Goal: Information Seeking & Learning: Learn about a topic

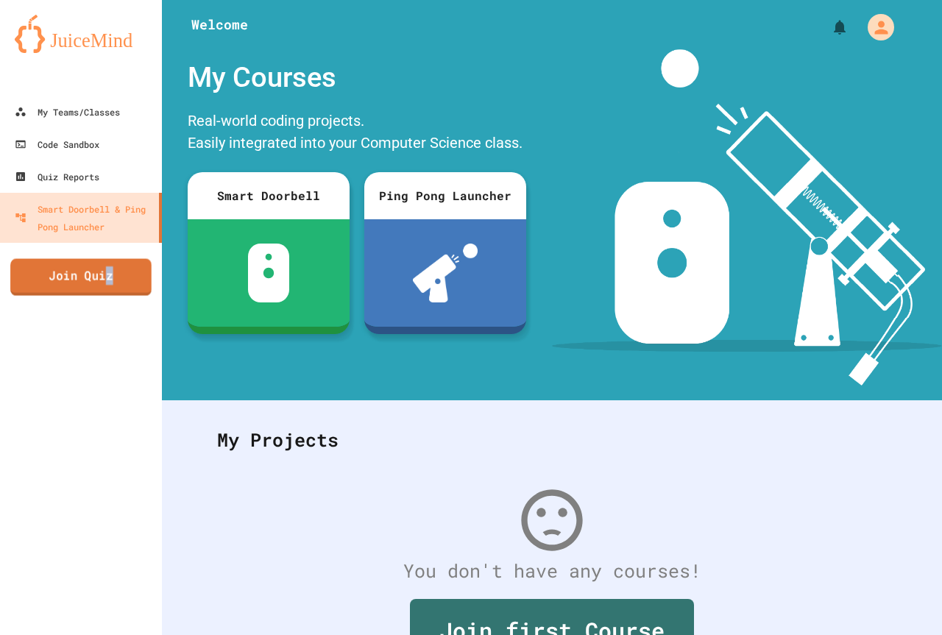
drag, startPoint x: 113, startPoint y: 284, endPoint x: 80, endPoint y: 273, distance: 34.2
click at [80, 273] on link "Join Quiz" at bounding box center [80, 277] width 141 height 37
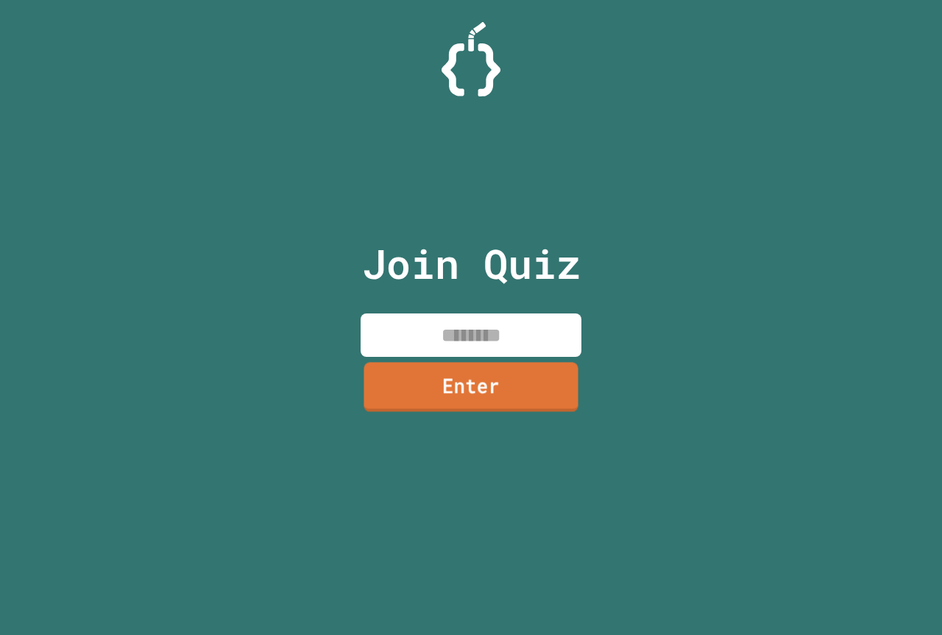
drag, startPoint x: 502, startPoint y: 338, endPoint x: 493, endPoint y: 327, distance: 13.6
click at [493, 327] on input at bounding box center [471, 334] width 221 height 43
type input "********"
click at [466, 382] on link "Enter" at bounding box center [471, 386] width 188 height 49
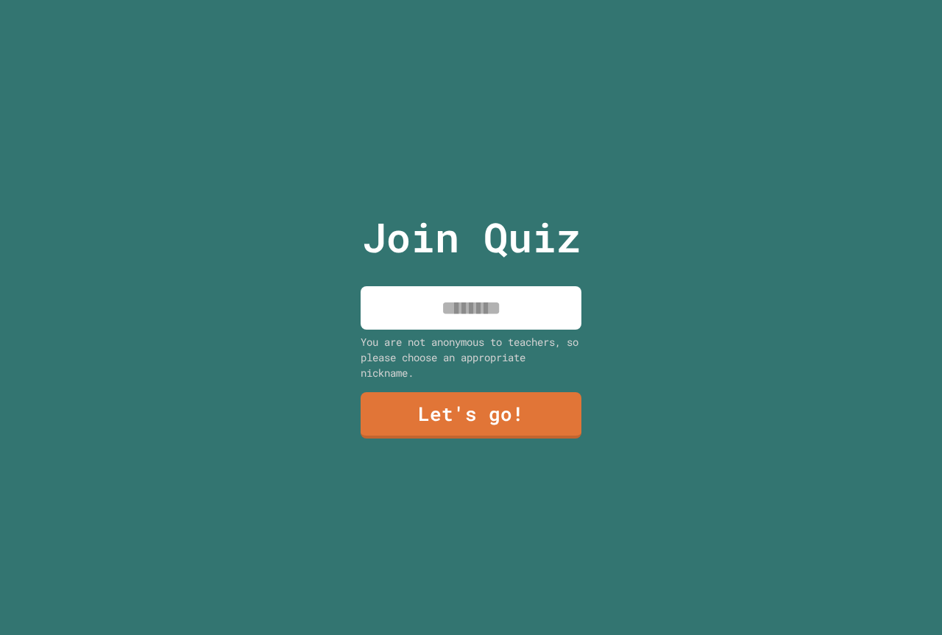
click at [428, 312] on input at bounding box center [471, 307] width 221 height 43
type input "***"
click at [426, 426] on link "Let's go!" at bounding box center [471, 414] width 221 height 49
drag, startPoint x: 426, startPoint y: 426, endPoint x: 425, endPoint y: 414, distance: 11.8
click at [471, 0] on div at bounding box center [471, 0] width 0 height 0
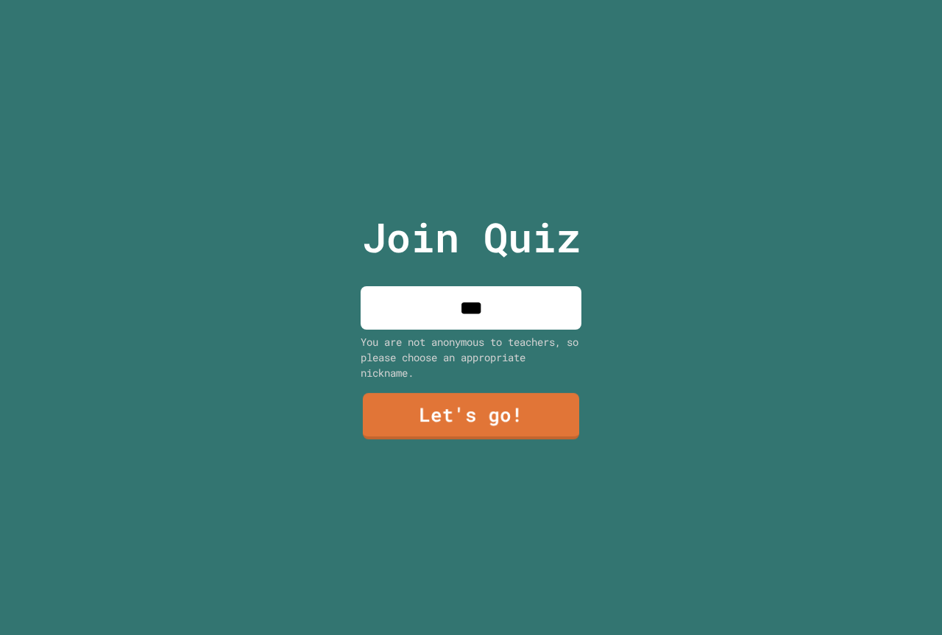
drag, startPoint x: 425, startPoint y: 414, endPoint x: 422, endPoint y: 406, distance: 8.9
click at [471, 0] on div at bounding box center [471, 0] width 0 height 0
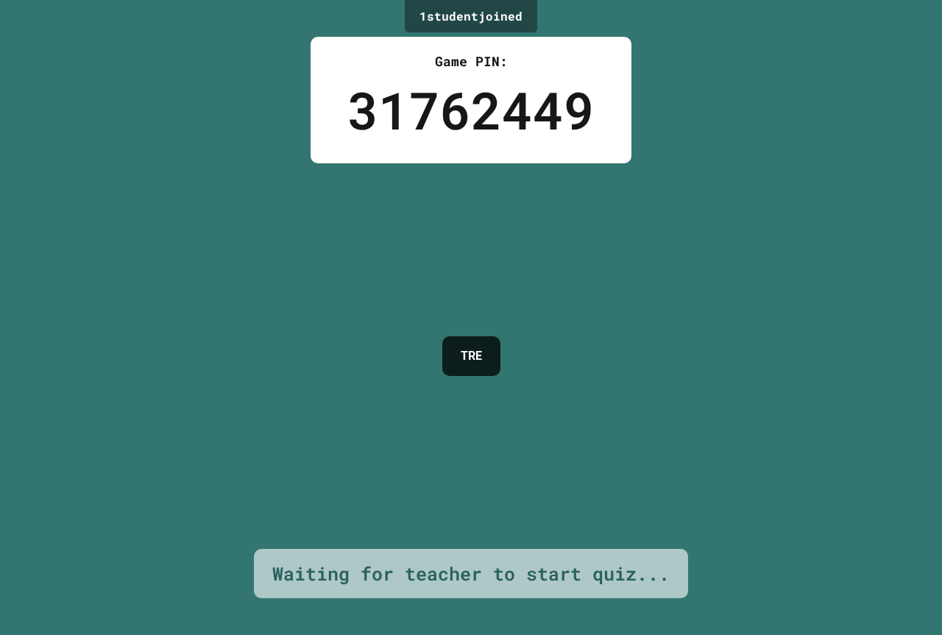
drag, startPoint x: 401, startPoint y: 426, endPoint x: 404, endPoint y: 435, distance: 9.3
drag, startPoint x: 404, startPoint y: 435, endPoint x: 391, endPoint y: 438, distance: 13.6
click at [384, 450] on div "1 student joined Game PIN: 31762449 TRE Waiting for teacher to start quiz..." at bounding box center [471, 317] width 942 height 635
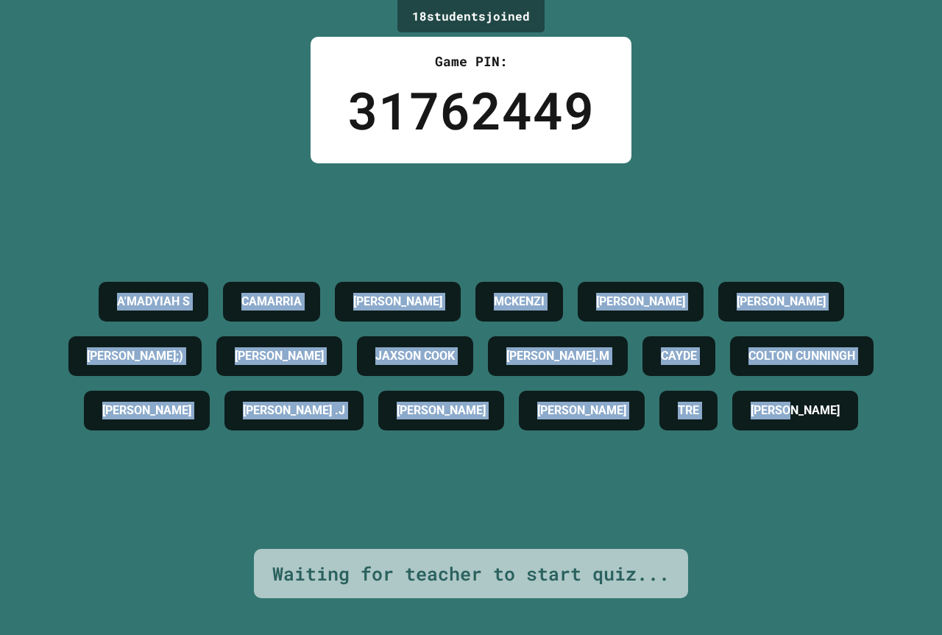
drag, startPoint x: 586, startPoint y: 469, endPoint x: 65, endPoint y: 128, distance: 622.8
click at [65, 128] on div "18 student s joined Game PIN: 31762449 A'MADYIAH S CAMARRIA [PERSON_NAME] [PERS…" at bounding box center [471, 317] width 942 height 635
copy div "A'MADYIAH S CAMARRIA [PERSON_NAME] [PERSON_NAME] [PERSON_NAME];) [PERSON_NAME] …"
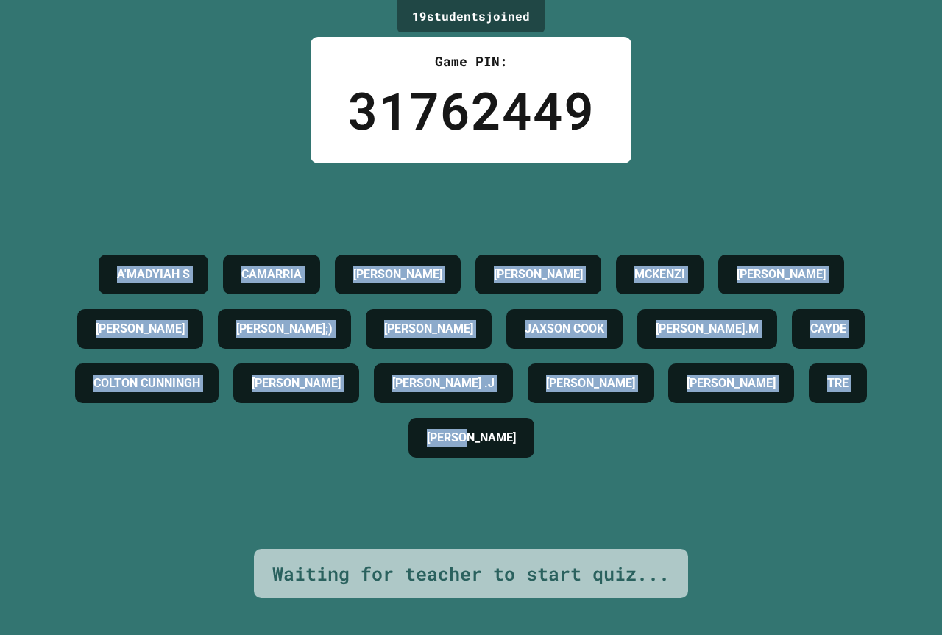
click at [862, 118] on div "19 student s joined Game PIN: 31762449 A'MADYIAH S CAMARRIA [PERSON_NAME] [PERS…" at bounding box center [471, 317] width 942 height 635
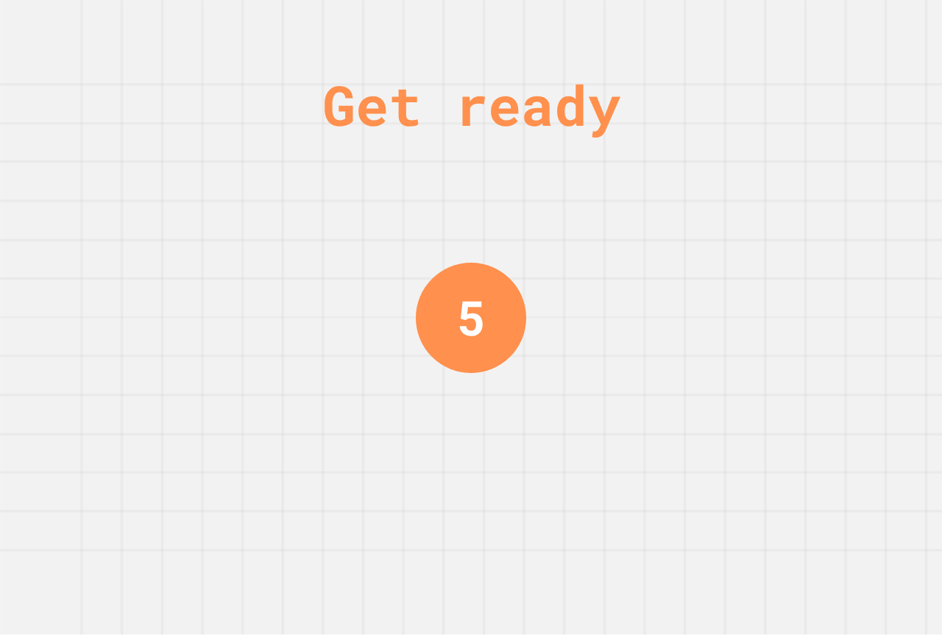
click at [776, 119] on div "Get ready 5" at bounding box center [471, 317] width 942 height 635
click at [636, 341] on div "Get ready 5" at bounding box center [471, 317] width 942 height 635
click at [648, 349] on div "Get ready 5" at bounding box center [471, 317] width 942 height 635
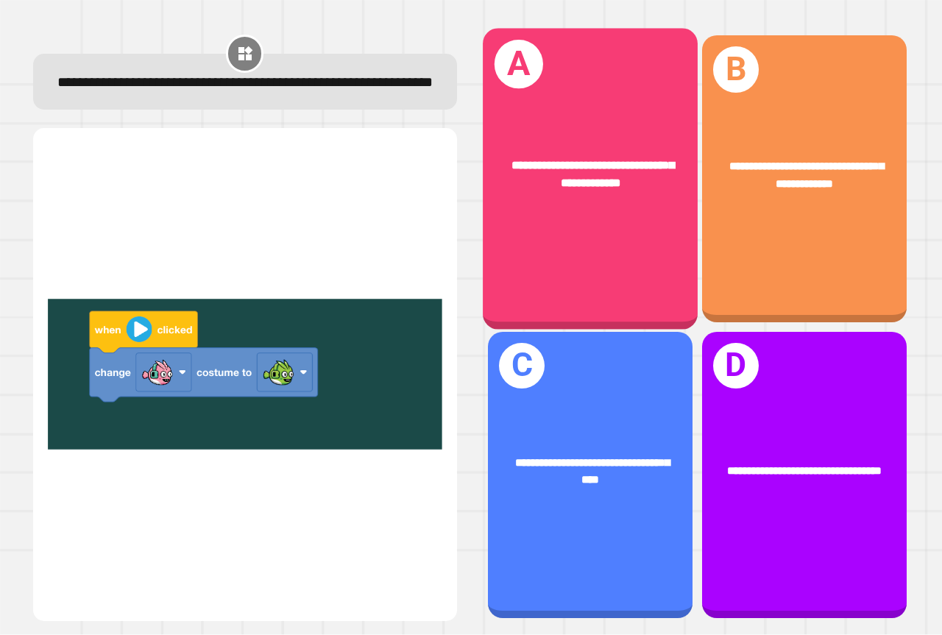
drag, startPoint x: 561, startPoint y: 234, endPoint x: 552, endPoint y: 252, distance: 20.1
click at [552, 252] on div "**********" at bounding box center [590, 179] width 215 height 301
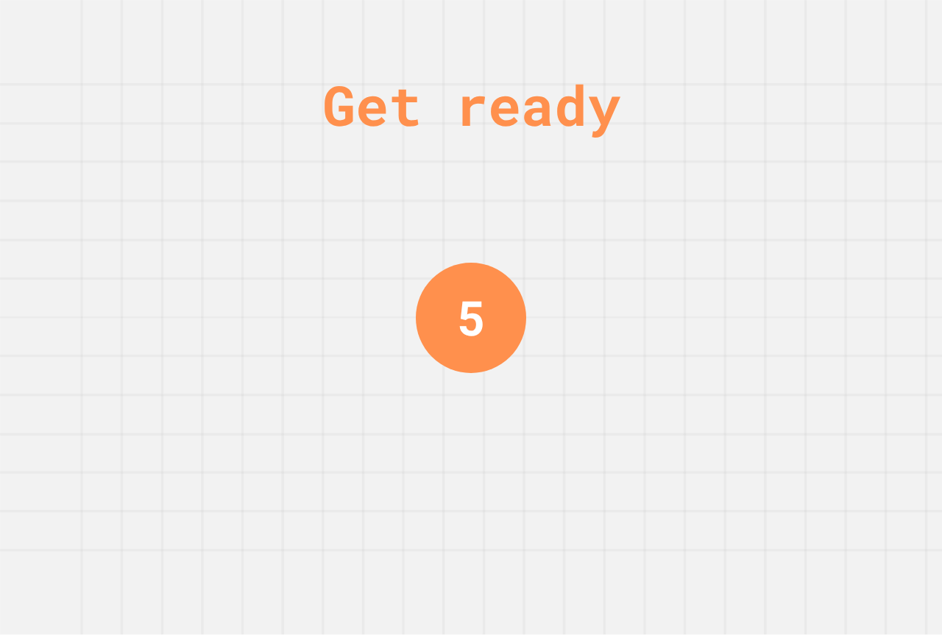
click at [904, 478] on div "Get ready 5" at bounding box center [471, 317] width 942 height 635
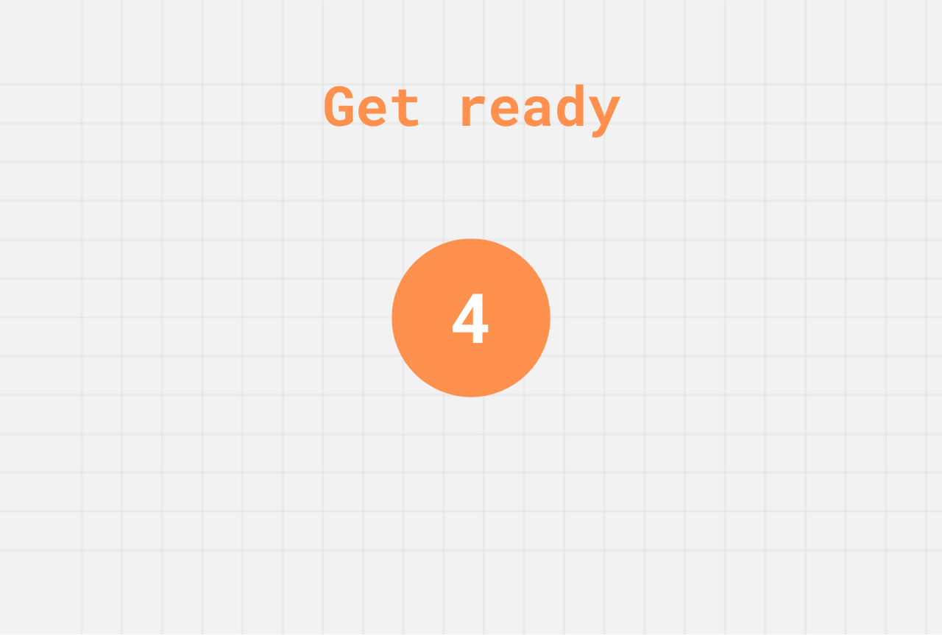
click at [919, 495] on div "Get ready 4" at bounding box center [471, 317] width 942 height 635
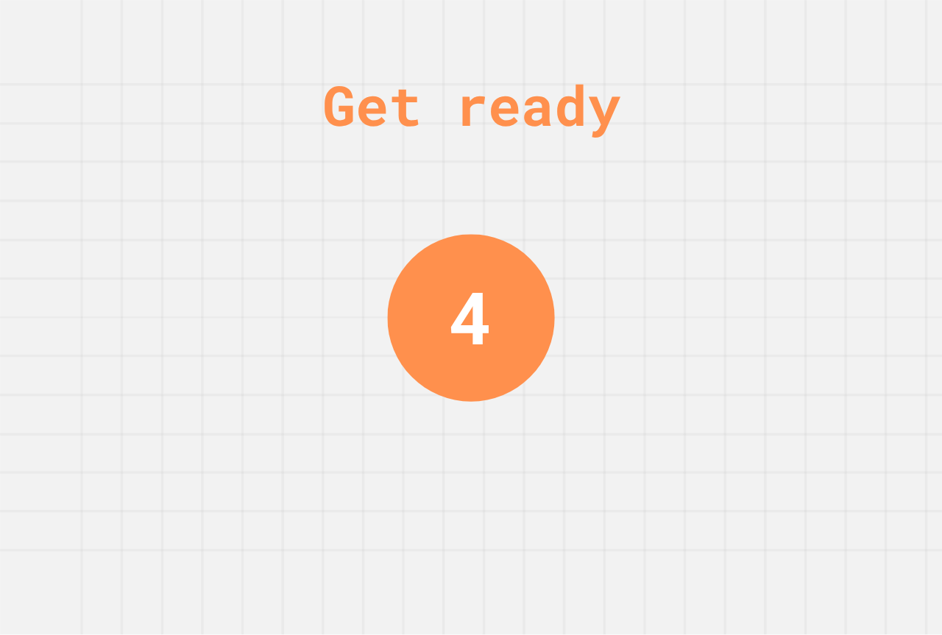
drag, startPoint x: 923, startPoint y: 506, endPoint x: 901, endPoint y: 497, distance: 24.5
click at [901, 497] on div "Get ready 4" at bounding box center [471, 317] width 942 height 635
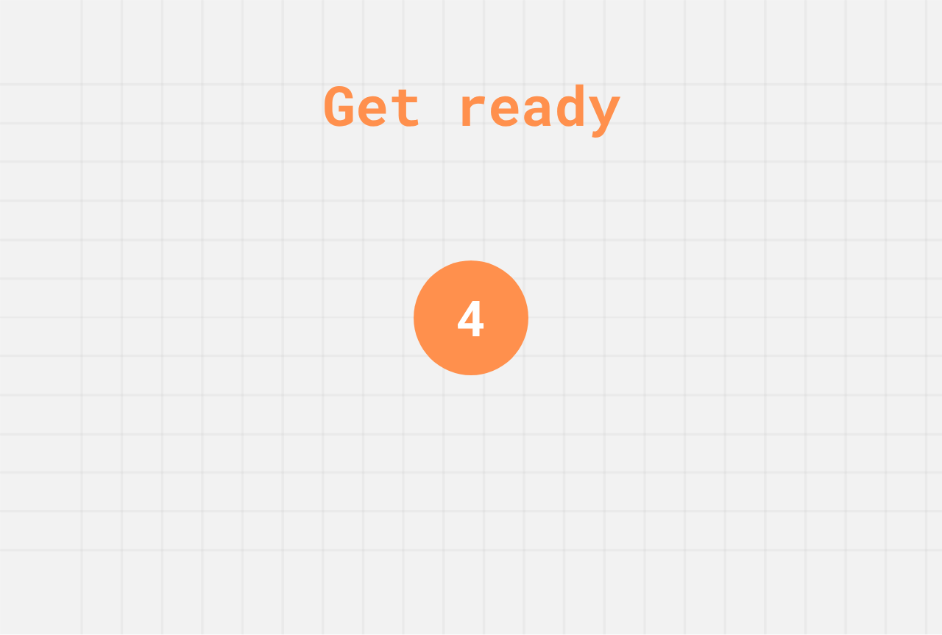
click at [897, 500] on div "Get ready 4" at bounding box center [471, 317] width 942 height 635
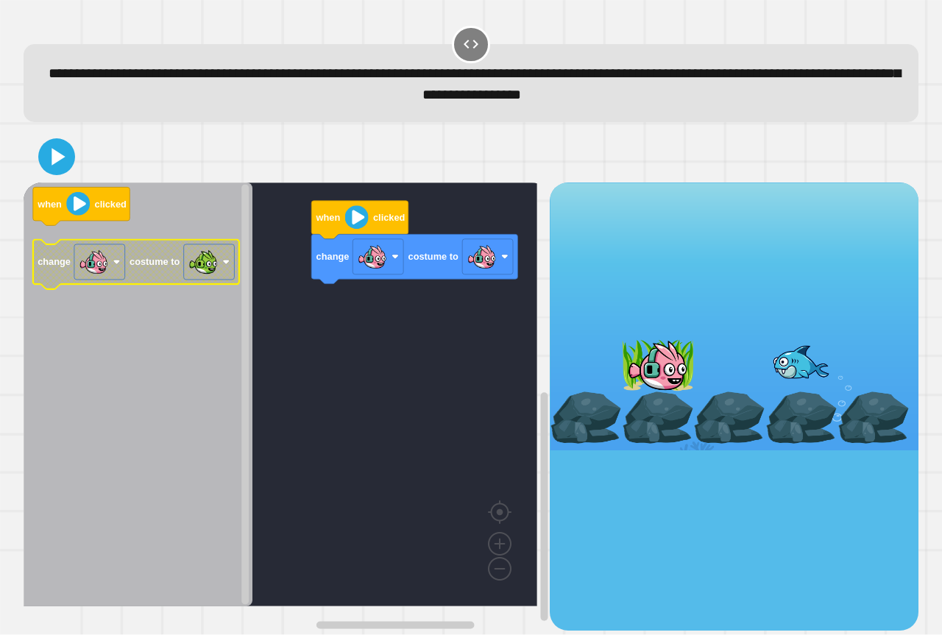
click at [237, 277] on g "change costume to" at bounding box center [136, 264] width 206 height 49
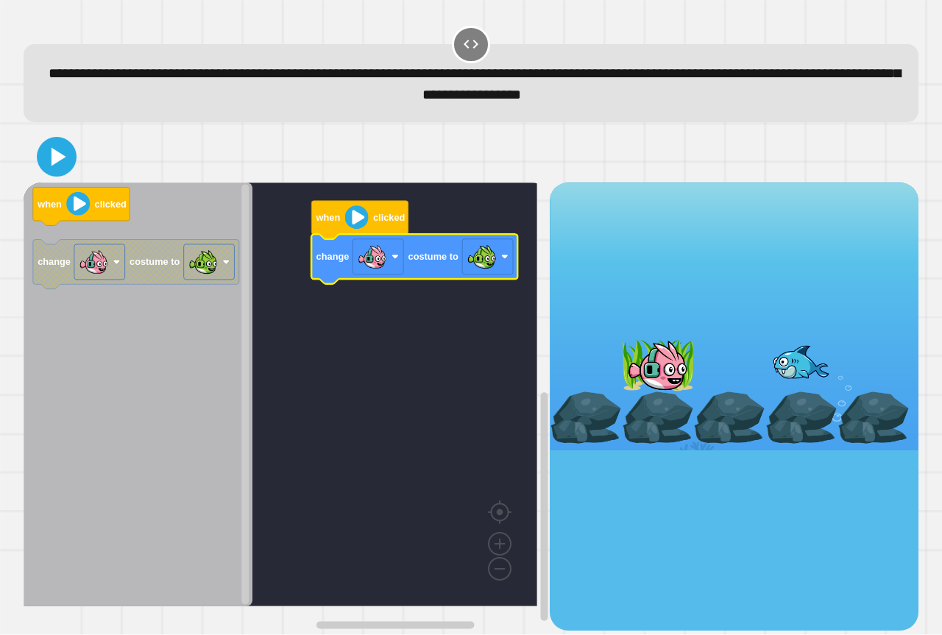
click at [45, 162] on icon at bounding box center [56, 157] width 32 height 32
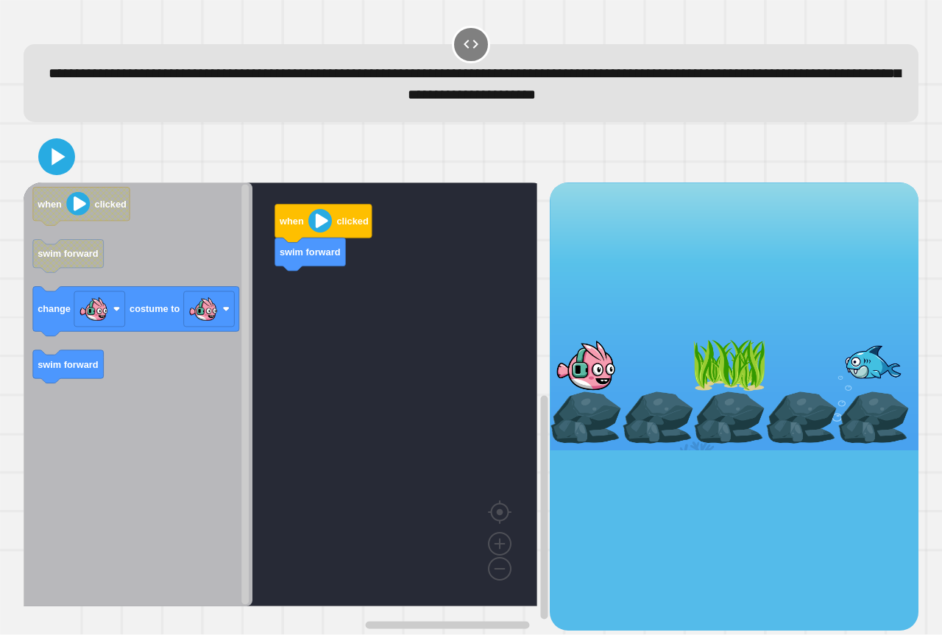
click at [207, 273] on icon "when clicked swim forward change costume to swim forward" at bounding box center [138, 394] width 229 height 424
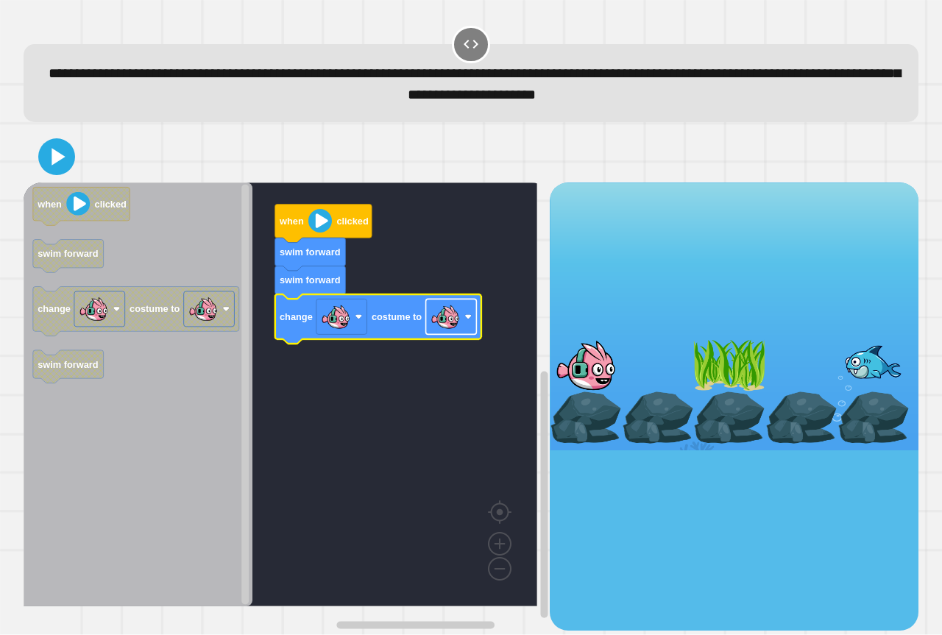
click at [430, 333] on rect "Blockly Workspace" at bounding box center [451, 316] width 51 height 35
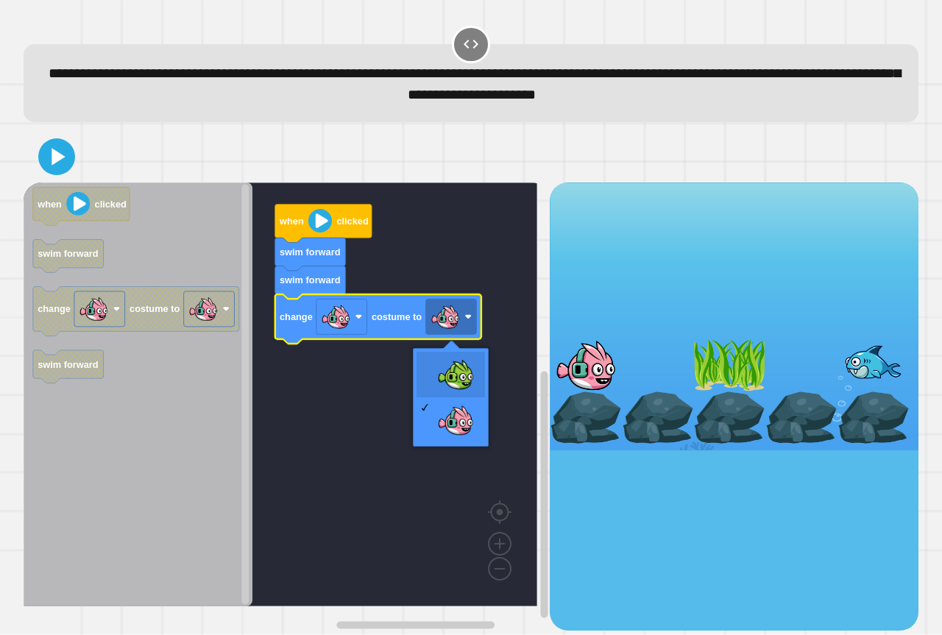
drag, startPoint x: 445, startPoint y: 383, endPoint x: 433, endPoint y: 377, distance: 13.2
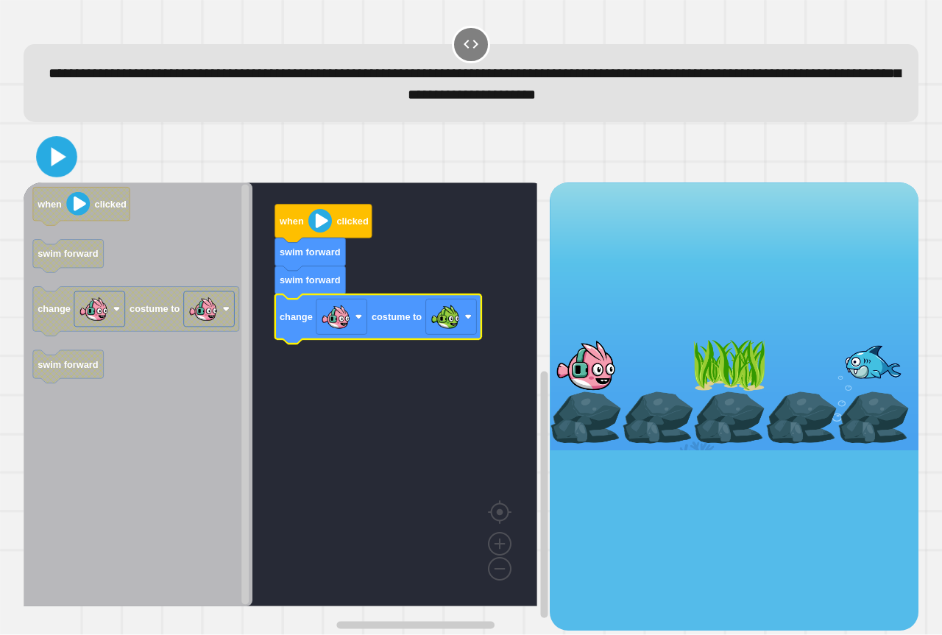
click at [58, 152] on icon at bounding box center [56, 157] width 33 height 33
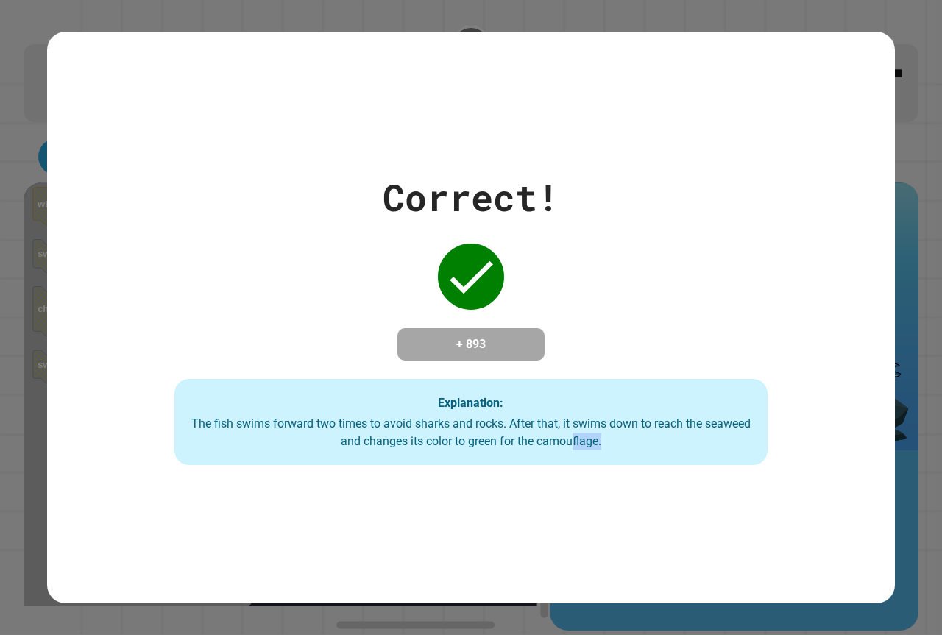
drag, startPoint x: 673, startPoint y: 459, endPoint x: 895, endPoint y: 375, distance: 237.5
click at [776, 430] on div "Correct! + 893 Explanation: The fish swims forward two times to avoid sharks an…" at bounding box center [471, 318] width 848 height 572
drag, startPoint x: 887, startPoint y: 374, endPoint x: 844, endPoint y: 366, distance: 44.2
click at [887, 376] on div "Correct! + 893 Explanation: The fish swims forward two times to avoid sharks an…" at bounding box center [471, 317] width 942 height 635
click at [844, 366] on div "Correct! + 893 Explanation: The fish swims forward two times to avoid sharks an…" at bounding box center [471, 318] width 848 height 296
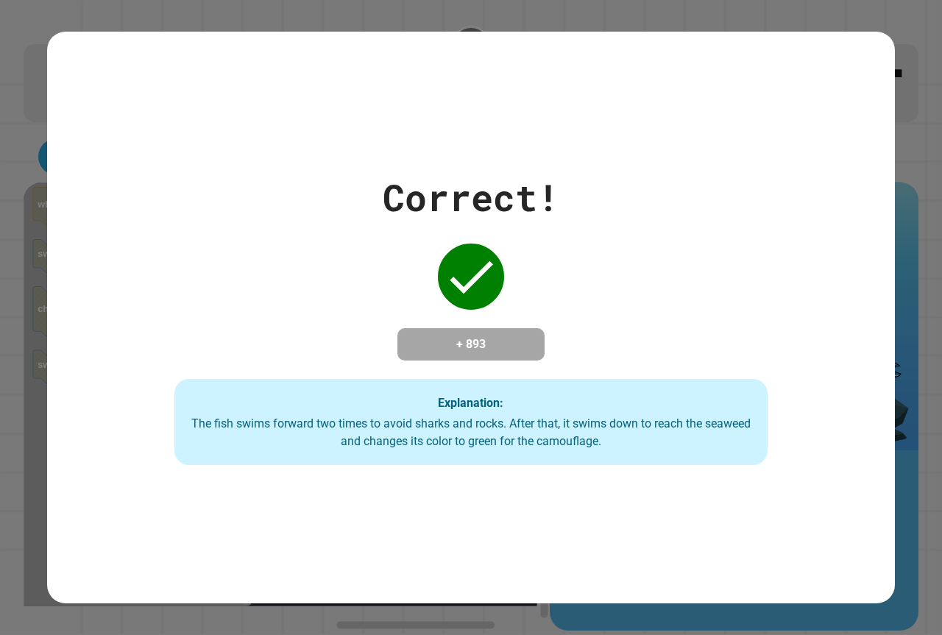
drag, startPoint x: 811, startPoint y: 341, endPoint x: 776, endPoint y: 337, distance: 34.8
click at [784, 338] on div "Correct! + 893 Explanation: The fish swims forward two times to avoid sharks an…" at bounding box center [471, 318] width 848 height 296
click at [761, 330] on div "Correct! + 893 Explanation: The fish swims forward two times to avoid sharks an…" at bounding box center [471, 318] width 848 height 296
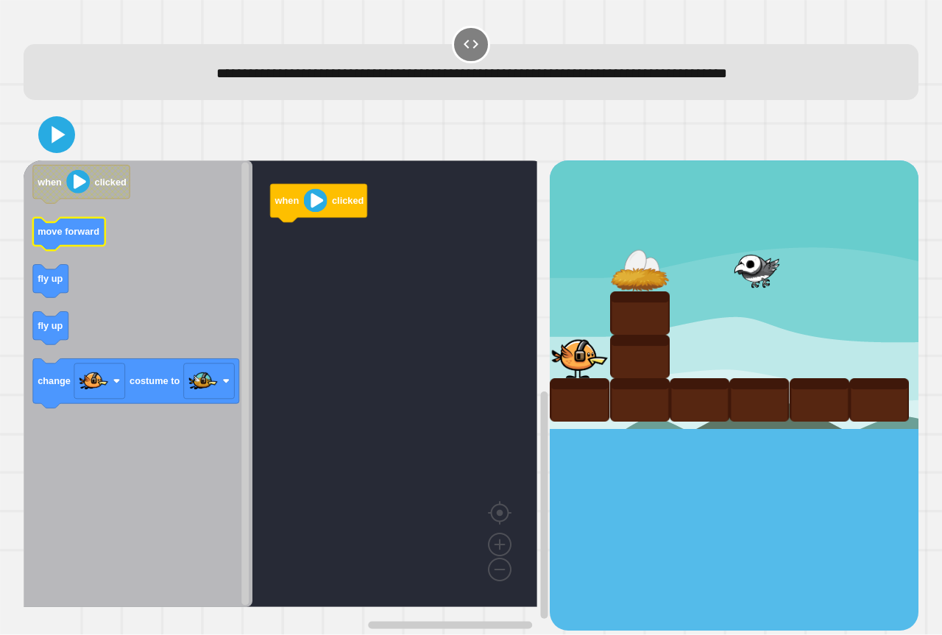
click at [63, 254] on icon "when clicked move forward fly up fly up change costume to" at bounding box center [138, 383] width 229 height 447
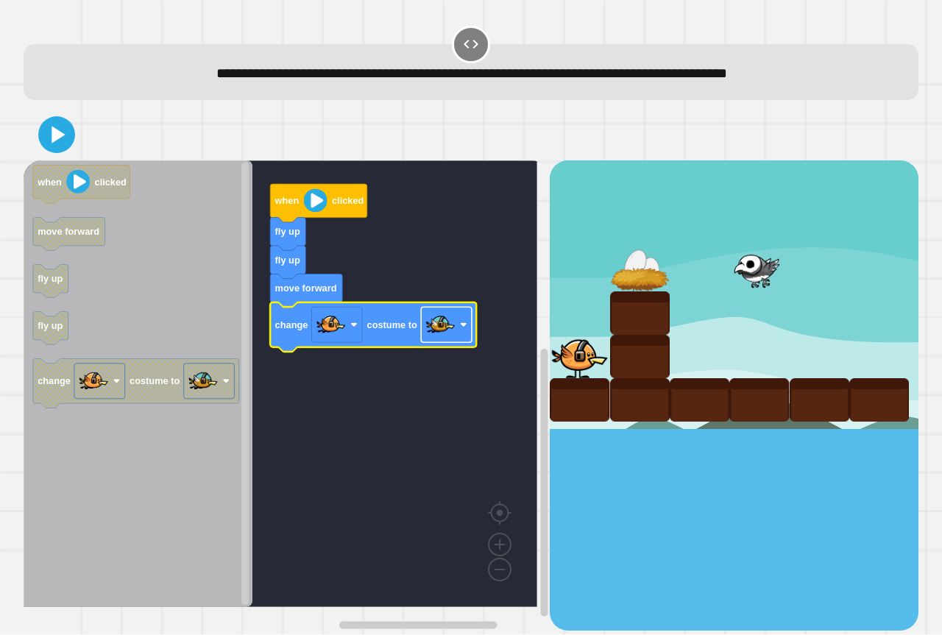
click at [436, 336] on image "Blockly Workspace" at bounding box center [440, 324] width 29 height 29
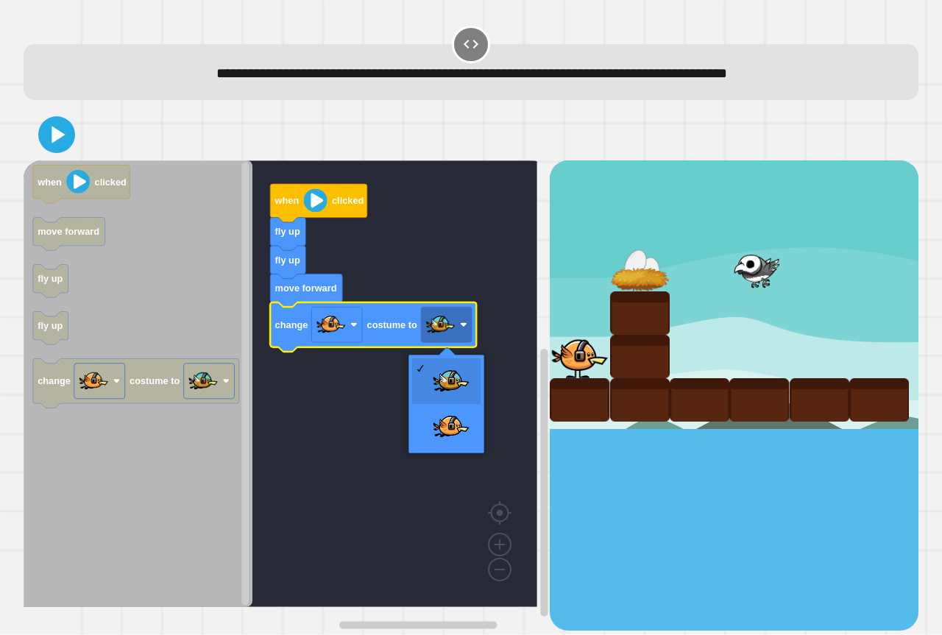
click at [82, 132] on div at bounding box center [471, 135] width 895 height 52
click at [49, 135] on icon at bounding box center [56, 135] width 31 height 31
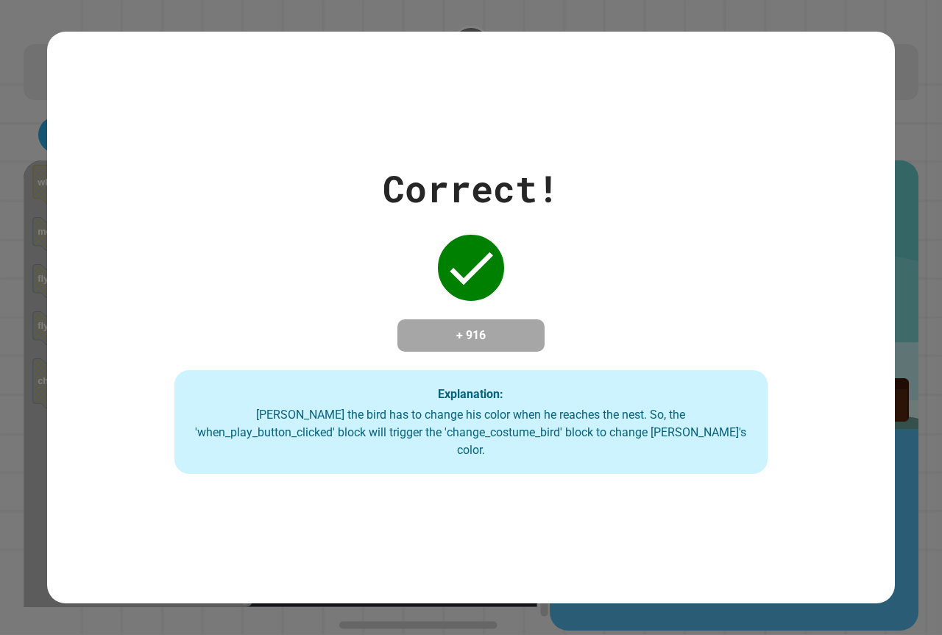
drag, startPoint x: 74, startPoint y: 534, endPoint x: 105, endPoint y: 494, distance: 50.3
click at [91, 525] on div "Correct! + 916 Explanation: [PERSON_NAME] the bird has to change his color when…" at bounding box center [471, 318] width 848 height 572
drag, startPoint x: 132, startPoint y: 490, endPoint x: 156, endPoint y: 458, distance: 40.5
click at [152, 469] on div "Correct! + 916 Explanation: [PERSON_NAME] the bird has to change his color when…" at bounding box center [471, 318] width 848 height 572
drag, startPoint x: 156, startPoint y: 458, endPoint x: 191, endPoint y: 439, distance: 40.2
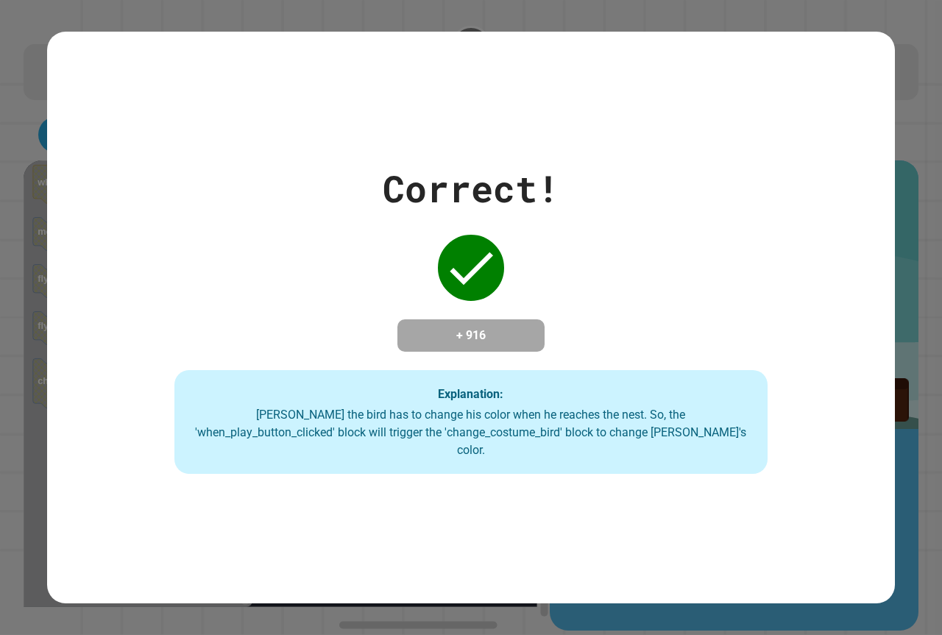
click at [164, 450] on div "Correct! + 916 Explanation: [PERSON_NAME] the bird has to change his color when…" at bounding box center [471, 317] width 848 height 313
drag, startPoint x: 191, startPoint y: 439, endPoint x: 192, endPoint y: 422, distance: 16.9
click at [192, 430] on div "[PERSON_NAME] the bird has to change his color when he reaches the nest. So, th…" at bounding box center [471, 432] width 564 height 53
click at [596, 168] on div "Correct! + 916 Explanation: [PERSON_NAME] the bird has to change his color when…" at bounding box center [471, 317] width 848 height 313
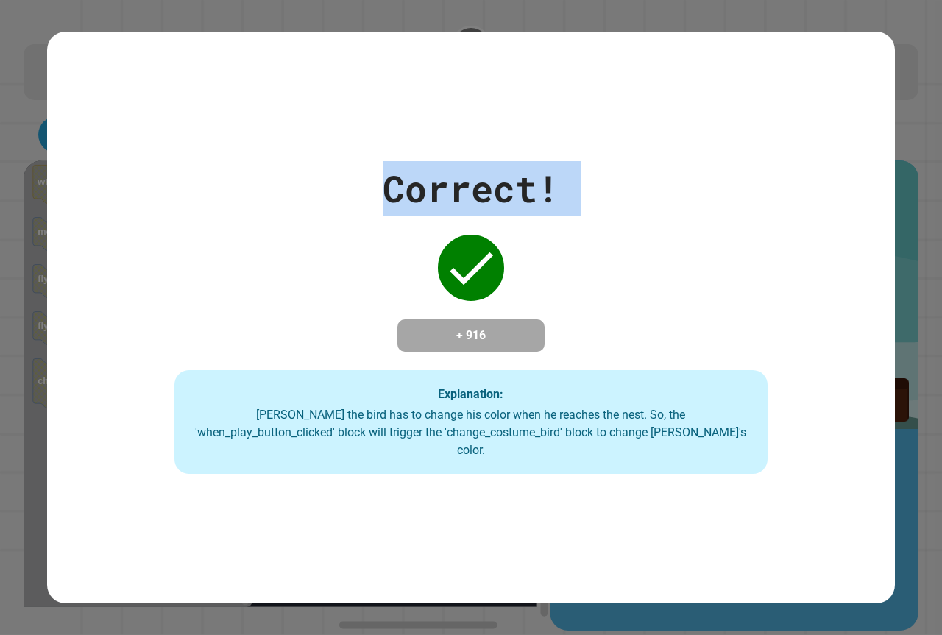
click at [596, 168] on div "Correct! + 916 Explanation: [PERSON_NAME] the bird has to change his color when…" at bounding box center [471, 317] width 848 height 313
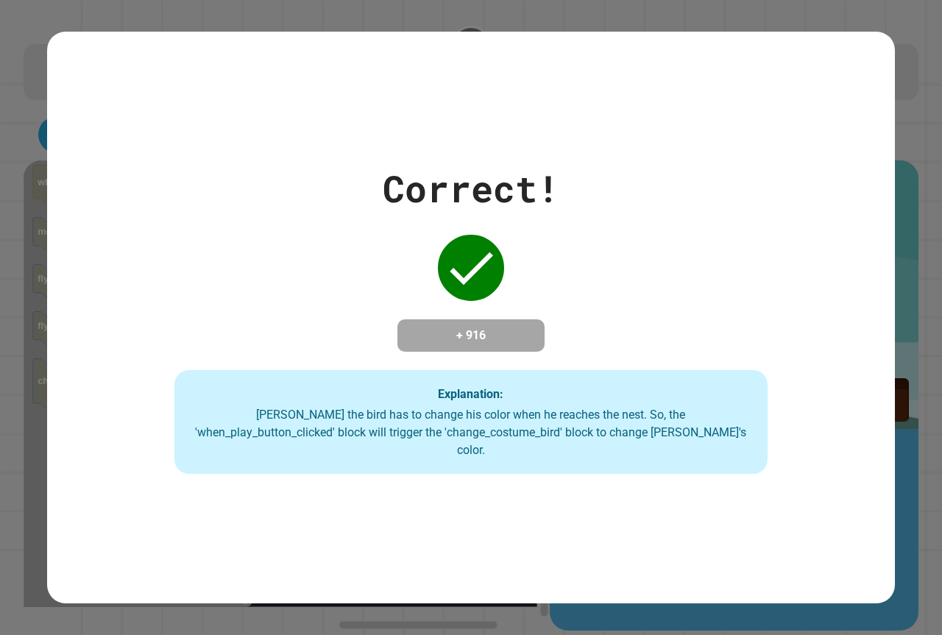
click at [724, 313] on div "Correct! + 916 Explanation: [PERSON_NAME] the bird has to change his color when…" at bounding box center [471, 317] width 848 height 313
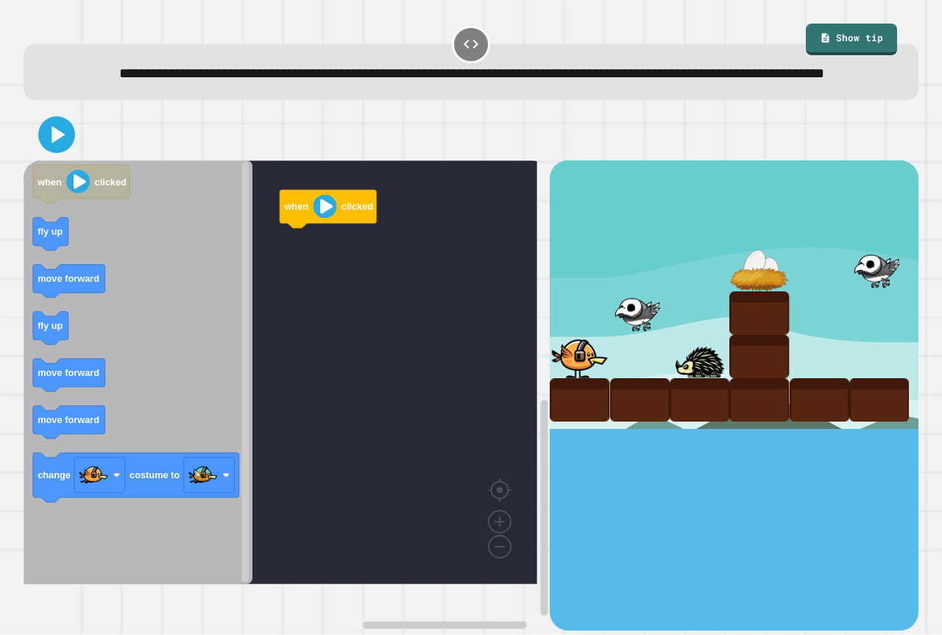
drag, startPoint x: 13, startPoint y: 265, endPoint x: 43, endPoint y: 260, distance: 30.6
click at [41, 260] on div "**********" at bounding box center [471, 317] width 942 height 635
click at [99, 355] on icon "Blockly Workspace" at bounding box center [138, 372] width 229 height 424
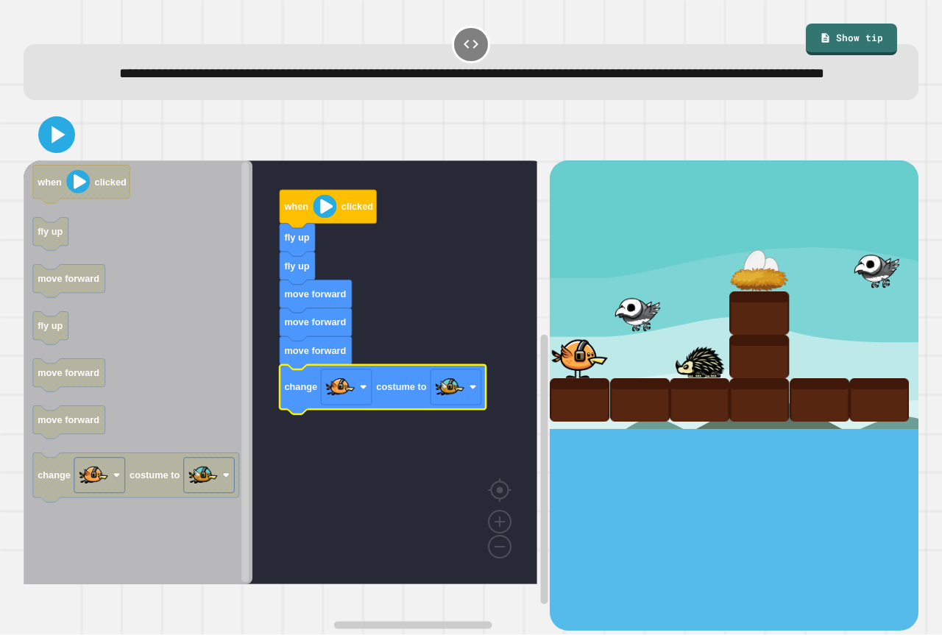
click at [48, 149] on icon at bounding box center [56, 134] width 29 height 29
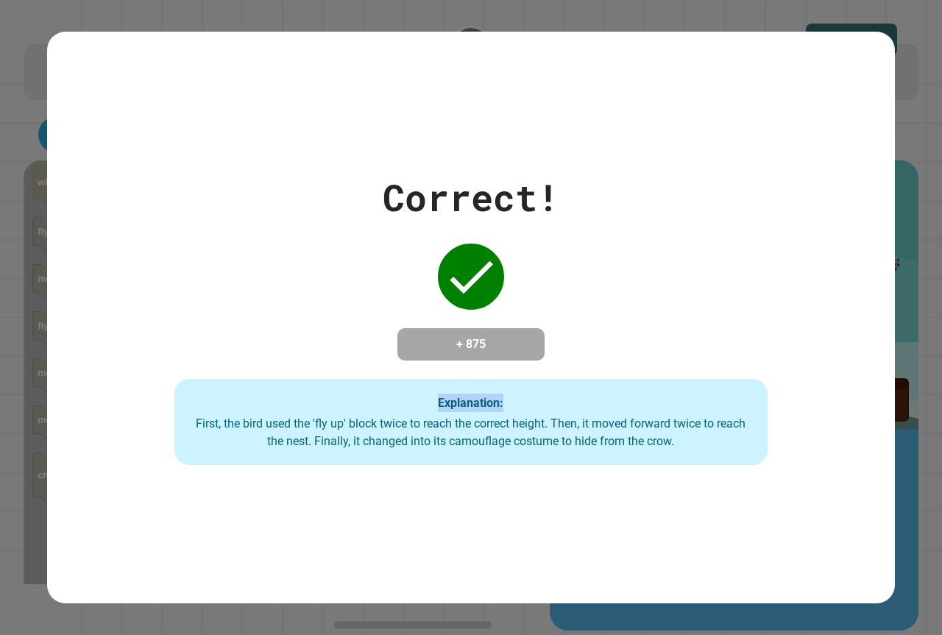
drag, startPoint x: 118, startPoint y: 444, endPoint x: 127, endPoint y: 455, distance: 14.1
click at [126, 453] on div "Correct! + 875 Explanation: First, the bird used the 'fly up' block twice to re…" at bounding box center [471, 318] width 848 height 296
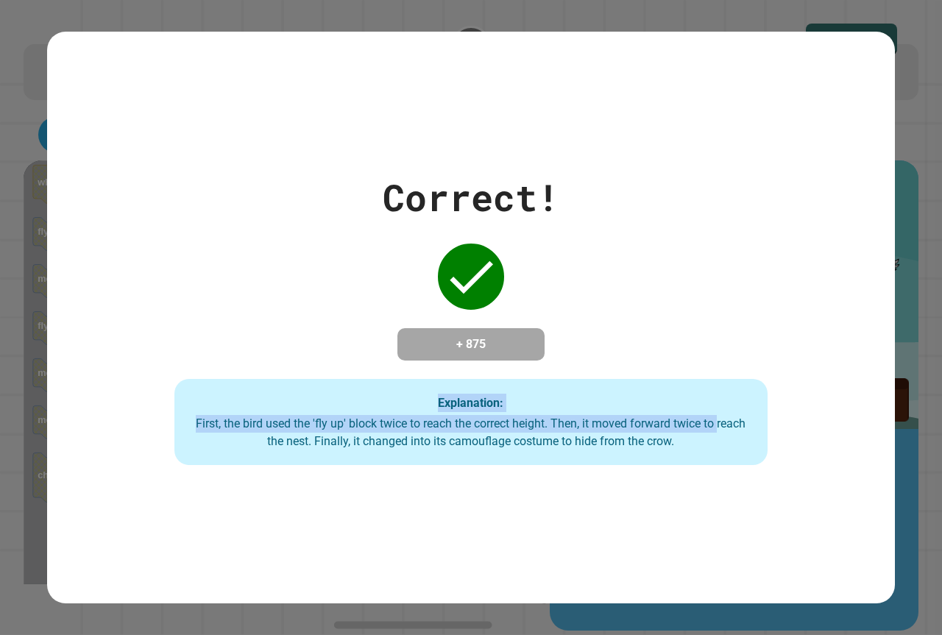
click at [212, 387] on div "Explanation: First, the bird used the 'fly up' block twice to reach the correct…" at bounding box center [470, 422] width 593 height 87
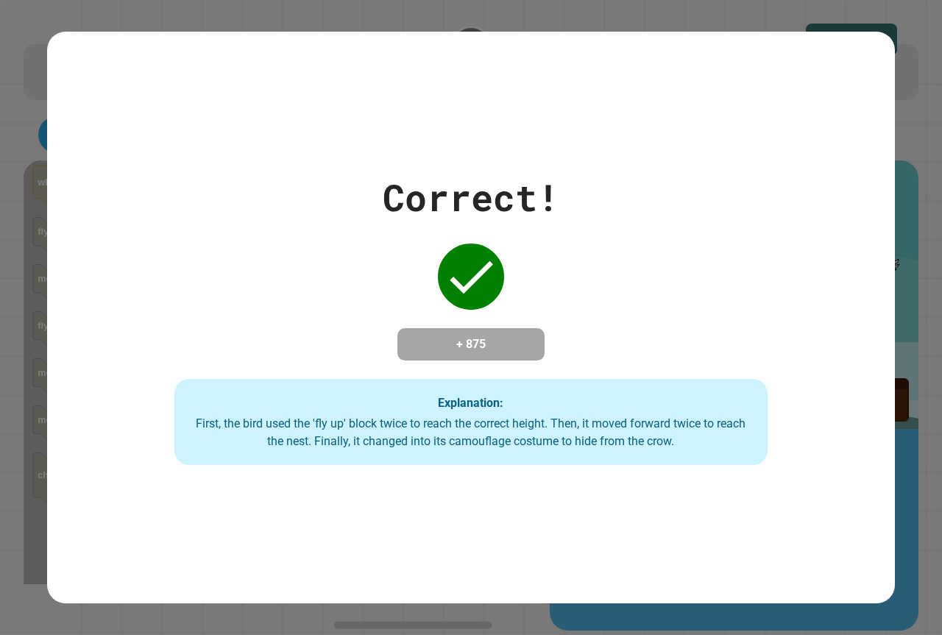
click at [168, 338] on div "Correct! + 875 Explanation: First, the bird used the 'fly up' block twice to re…" at bounding box center [471, 318] width 848 height 296
drag, startPoint x: 46, startPoint y: 173, endPoint x: 0, endPoint y: 589, distance: 418.9
click at [0, 468] on div "Correct! + 875 Explanation: First, the bird used the 'fly up' block twice to re…" at bounding box center [471, 317] width 942 height 635
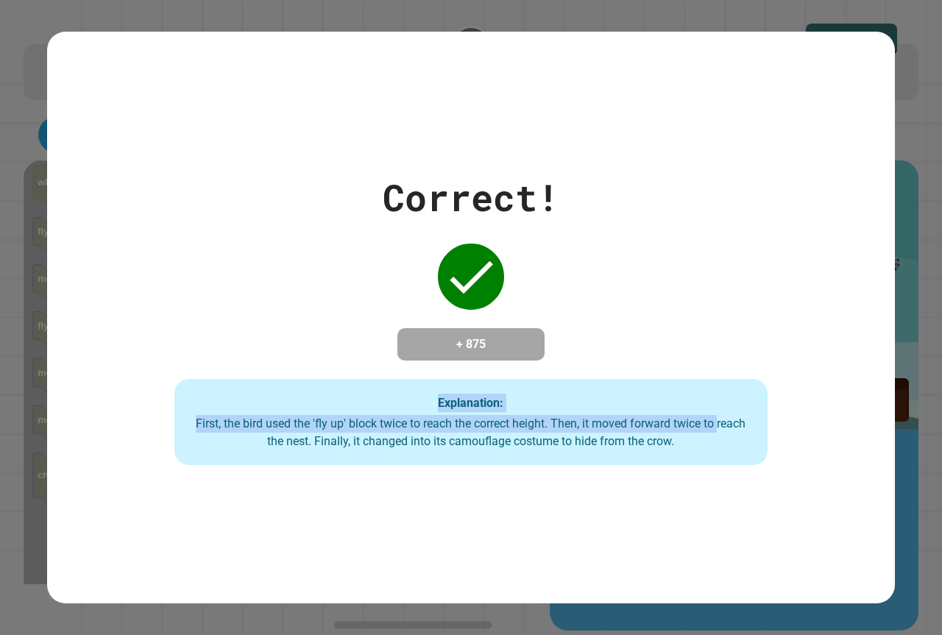
drag, startPoint x: 139, startPoint y: 314, endPoint x: 941, endPoint y: 572, distance: 842.6
drag, startPoint x: 941, startPoint y: 572, endPoint x: 714, endPoint y: 280, distance: 370.7
click at [714, 280] on div "Correct! + 875 Explanation: First, the bird used the 'fly up' block twice to re…" at bounding box center [471, 318] width 848 height 296
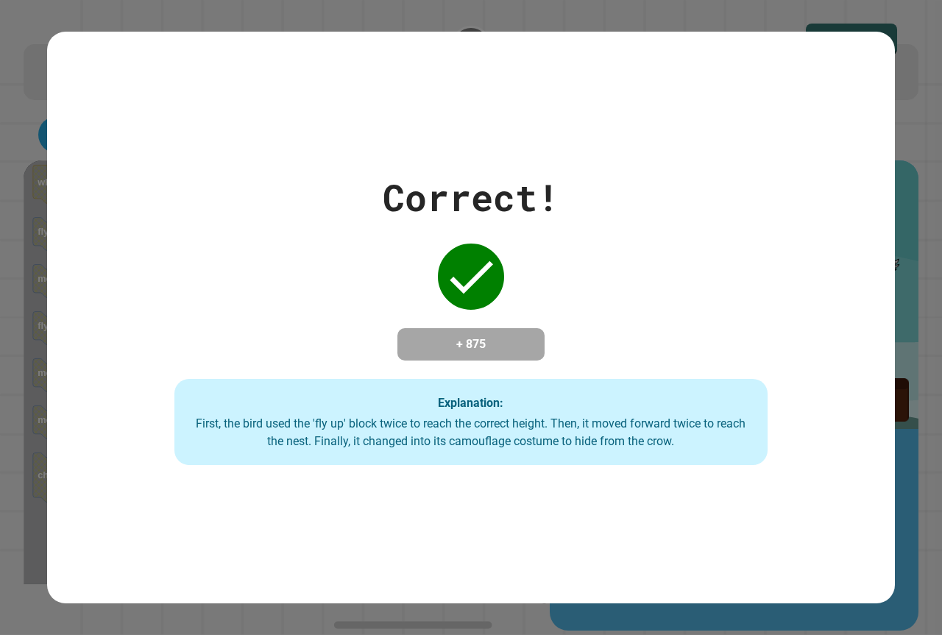
drag, startPoint x: 798, startPoint y: 313, endPoint x: 743, endPoint y: 227, distance: 102.3
click at [787, 293] on div "Correct! + 875 Explanation: First, the bird used the 'fly up' block twice to re…" at bounding box center [471, 318] width 848 height 296
drag, startPoint x: 739, startPoint y: 196, endPoint x: 716, endPoint y: 166, distance: 37.8
click at [725, 180] on div "Correct! + 875 Explanation: First, the bird used the 'fly up' block twice to re…" at bounding box center [471, 318] width 848 height 296
click at [691, 170] on div "Correct! + 875 Explanation: First, the bird used the 'fly up' block twice to re…" at bounding box center [471, 318] width 848 height 296
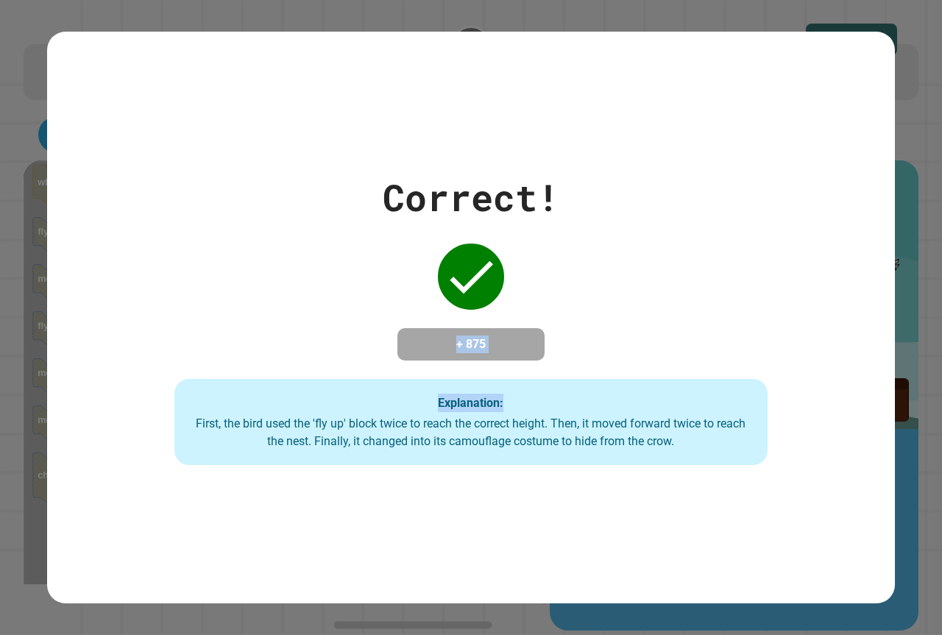
click at [691, 170] on div "Correct! + 875 Explanation: First, the bird used the 'fly up' block twice to re…" at bounding box center [471, 318] width 848 height 296
click at [803, 98] on div "Correct! + 875 Explanation: First, the bird used the 'fly up' block twice to re…" at bounding box center [471, 318] width 848 height 572
click at [493, 363] on div "Correct! + 875 Explanation: First, the bird used the 'fly up' block twice to re…" at bounding box center [471, 318] width 848 height 296
click at [497, 363] on div "Correct! + 875 Explanation: First, the bird used the 'fly up' block twice to re…" at bounding box center [471, 318] width 848 height 296
drag, startPoint x: 633, startPoint y: 367, endPoint x: 687, endPoint y: 373, distance: 54.8
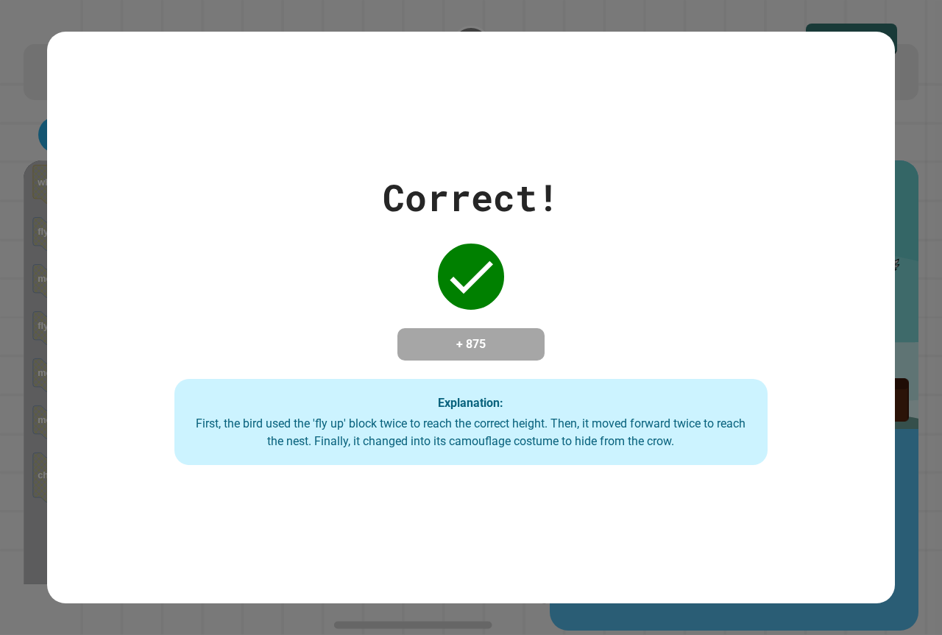
click at [639, 369] on div "Correct! + 875 Explanation: First, the bird used the 'fly up' block twice to re…" at bounding box center [471, 318] width 848 height 296
click at [686, 369] on div "Correct! + 875 Explanation: First, the bird used the 'fly up' block twice to re…" at bounding box center [471, 318] width 848 height 296
click at [659, 328] on div "Correct! + 875 Explanation: First, the bird used the 'fly up' block twice to re…" at bounding box center [471, 318] width 848 height 296
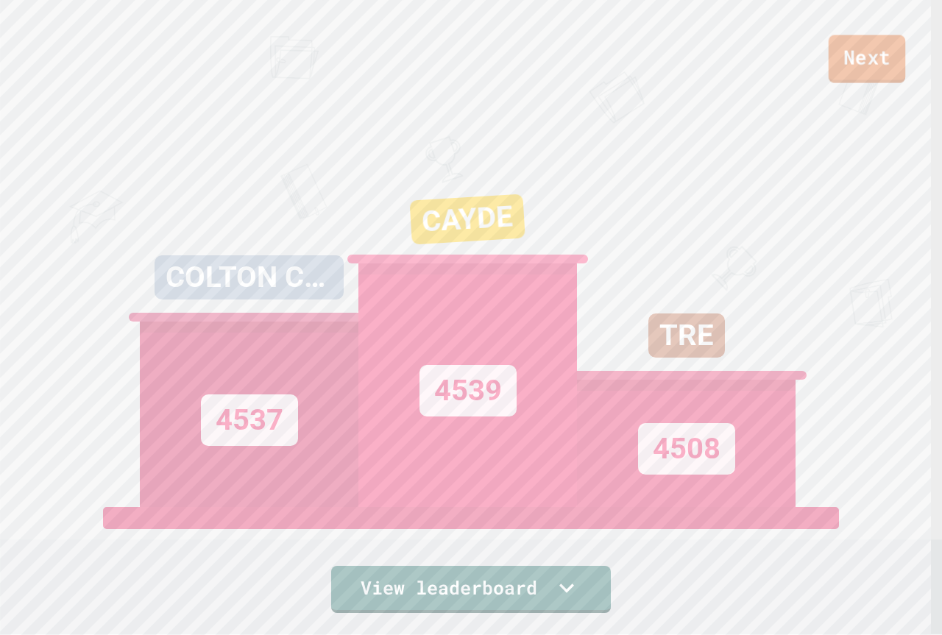
drag, startPoint x: 803, startPoint y: 96, endPoint x: 858, endPoint y: 70, distance: 60.9
click at [809, 91] on div "Next COLTON CUNNINGH 4537 CAYDE 4539 TRE 4508 View leaderboard" at bounding box center [471, 317] width 942 height 635
click at [858, 68] on link "Next" at bounding box center [866, 58] width 74 height 49
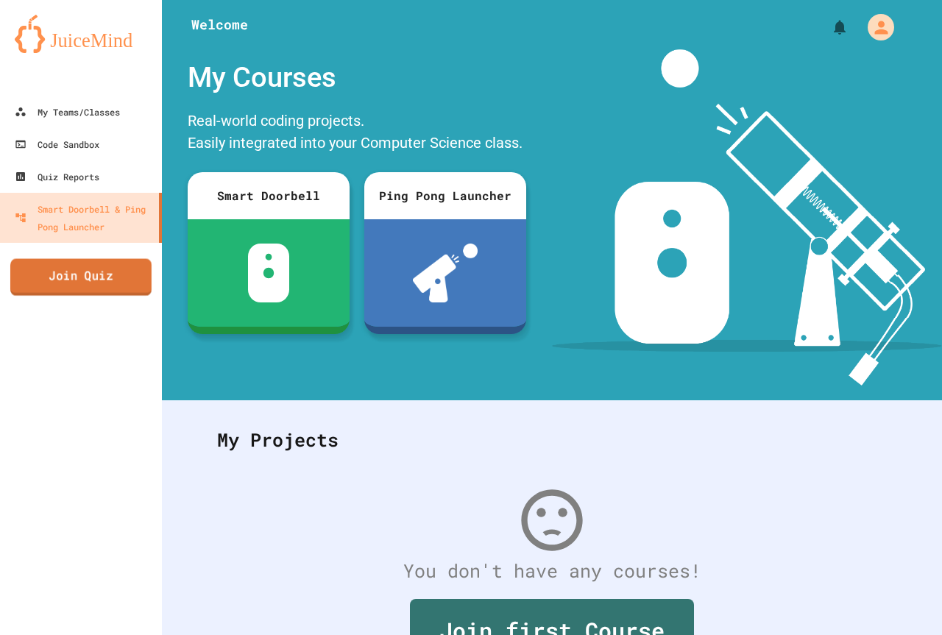
click at [77, 285] on link "Join Quiz" at bounding box center [80, 277] width 141 height 37
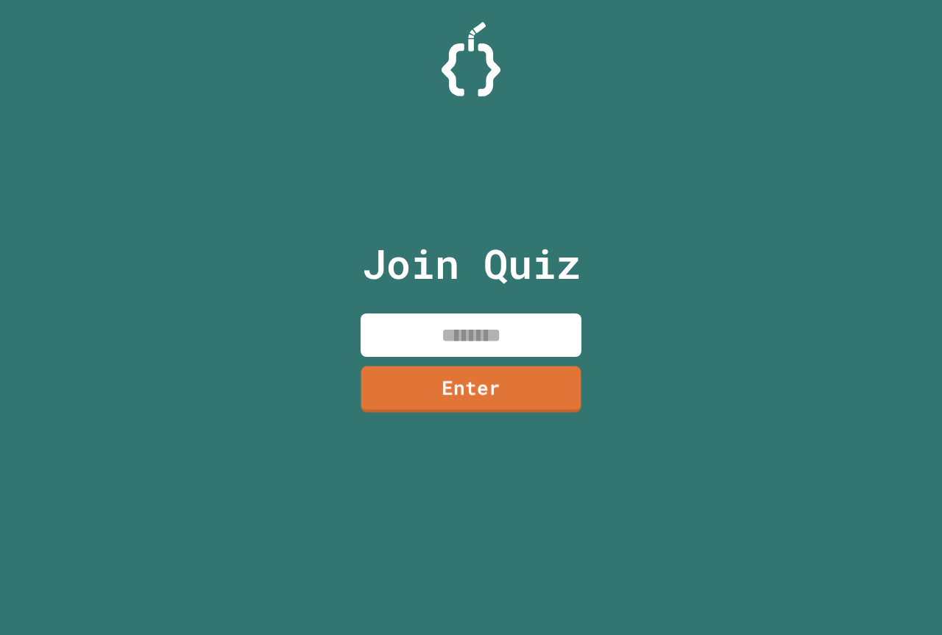
click at [436, 313] on input at bounding box center [471, 334] width 221 height 43
click at [436, 322] on input at bounding box center [471, 334] width 221 height 43
click at [469, 352] on input "*********" at bounding box center [471, 334] width 221 height 43
drag, startPoint x: 468, startPoint y: 352, endPoint x: 464, endPoint y: 369, distance: 16.6
click at [464, 363] on div "Join Quiz ********* Enter" at bounding box center [471, 317] width 248 height 561
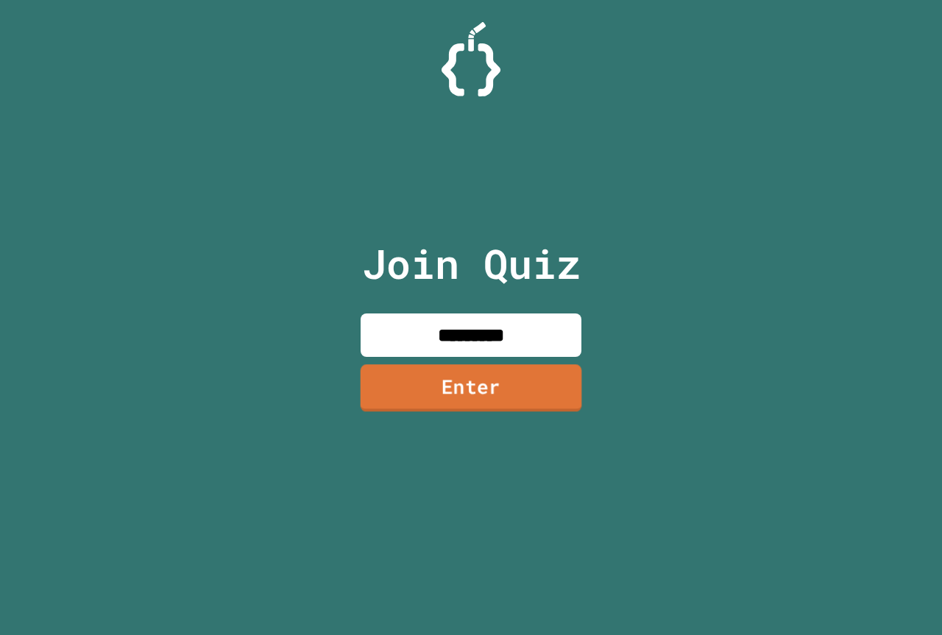
click at [464, 375] on link "Enter" at bounding box center [471, 387] width 221 height 47
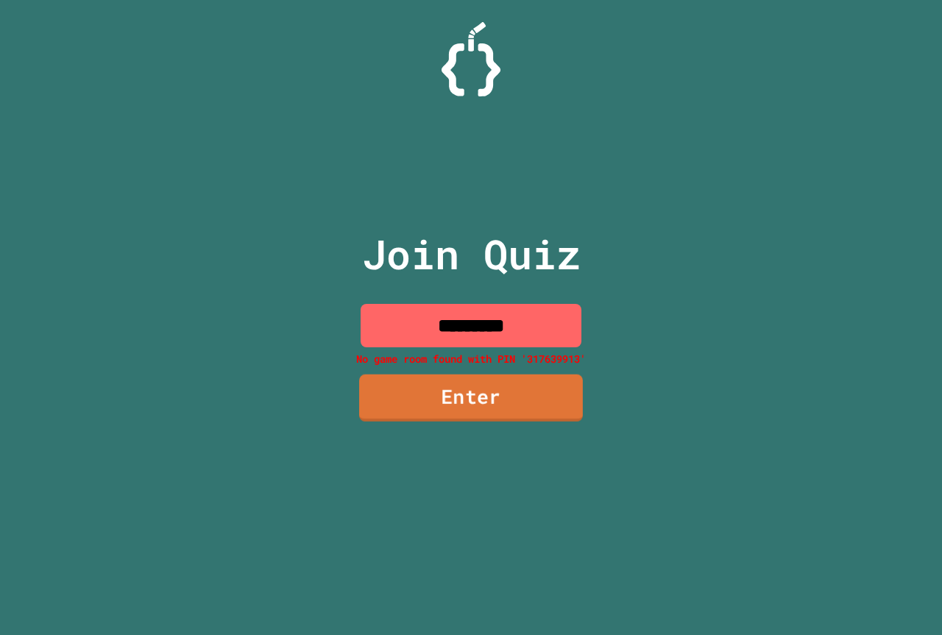
click at [466, 378] on link "Enter" at bounding box center [471, 397] width 224 height 47
click at [524, 341] on input "*********" at bounding box center [471, 325] width 221 height 43
click at [496, 327] on input "*********" at bounding box center [471, 325] width 221 height 43
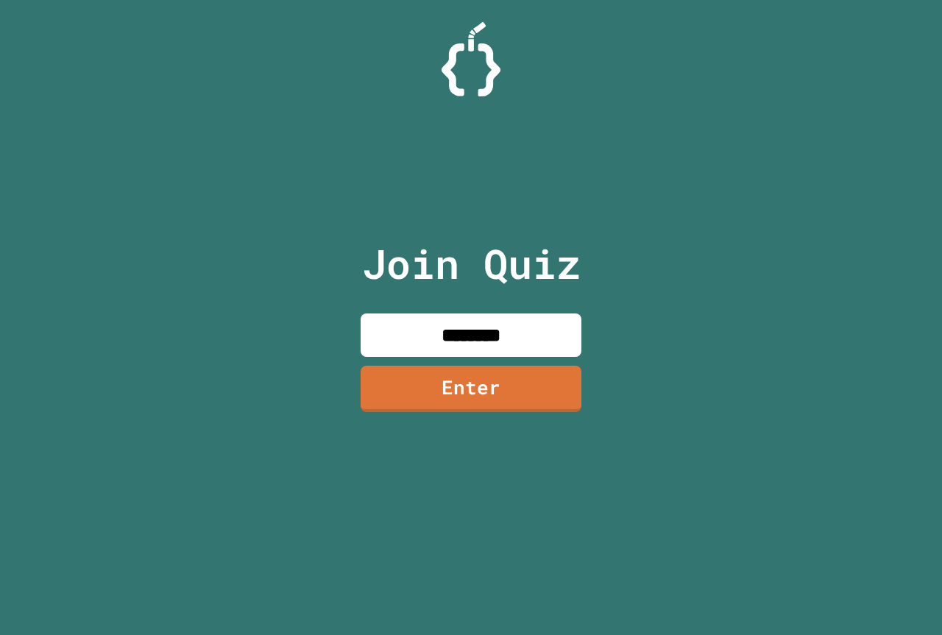
type input "********"
click at [519, 388] on link "Enter" at bounding box center [471, 387] width 210 height 49
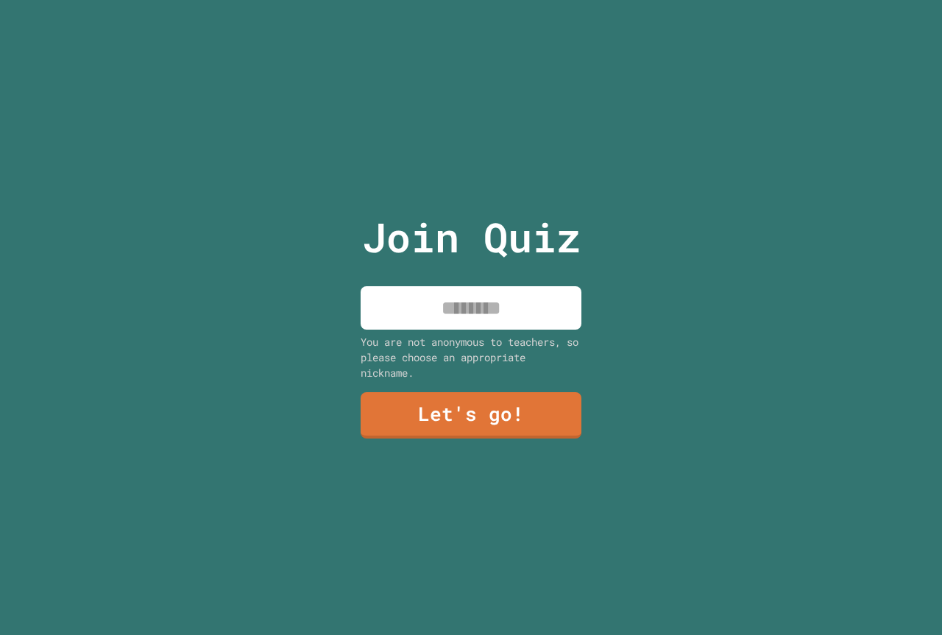
click at [466, 316] on input at bounding box center [471, 307] width 221 height 43
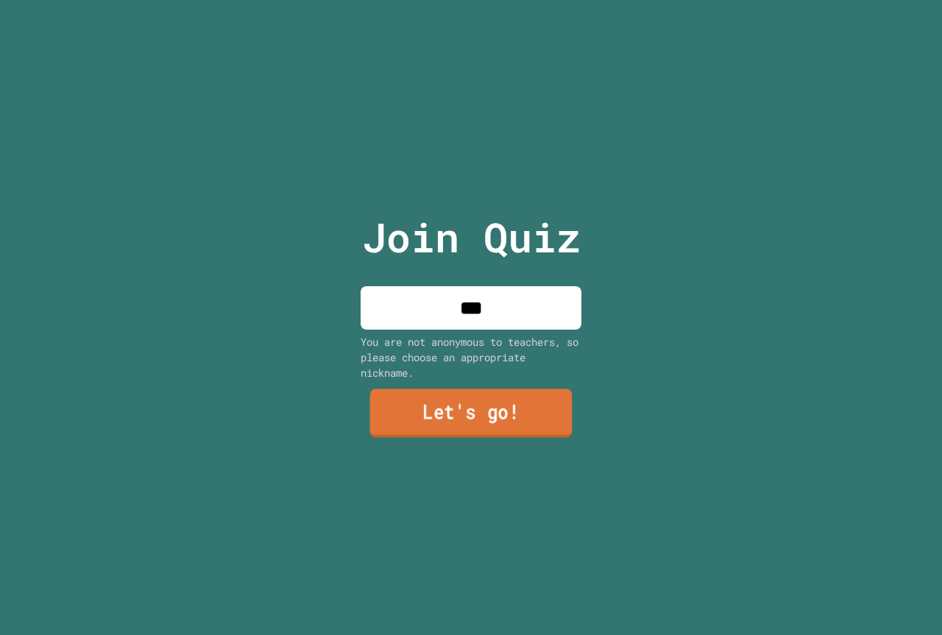
type input "***"
click at [470, 409] on link "Let's go!" at bounding box center [471, 413] width 202 height 49
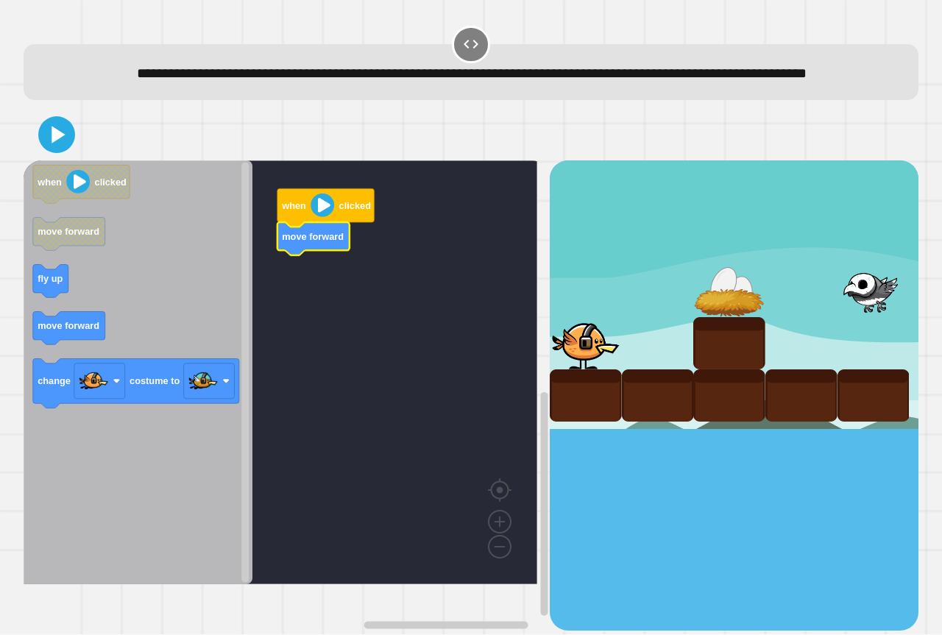
click at [85, 306] on icon "Blockly Workspace" at bounding box center [138, 372] width 229 height 424
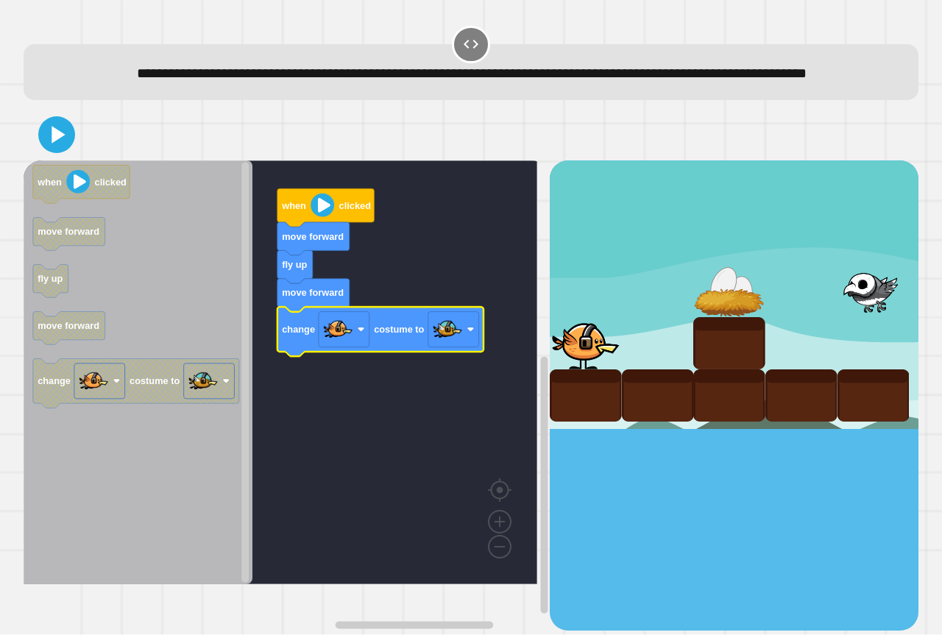
drag, startPoint x: 81, startPoint y: 163, endPoint x: 71, endPoint y: 164, distance: 9.6
click at [80, 160] on div at bounding box center [471, 135] width 895 height 52
drag, startPoint x: 71, startPoint y: 164, endPoint x: 57, endPoint y: 162, distance: 14.2
click at [67, 160] on div at bounding box center [471, 135] width 895 height 52
click at [57, 144] on icon at bounding box center [59, 134] width 15 height 19
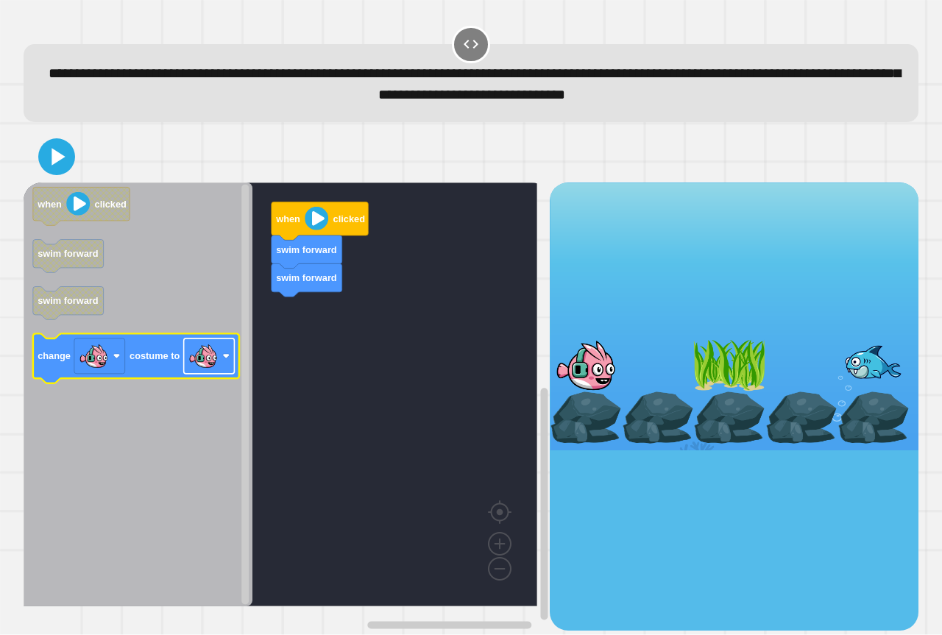
click at [217, 360] on image "Blockly Workspace" at bounding box center [202, 355] width 29 height 29
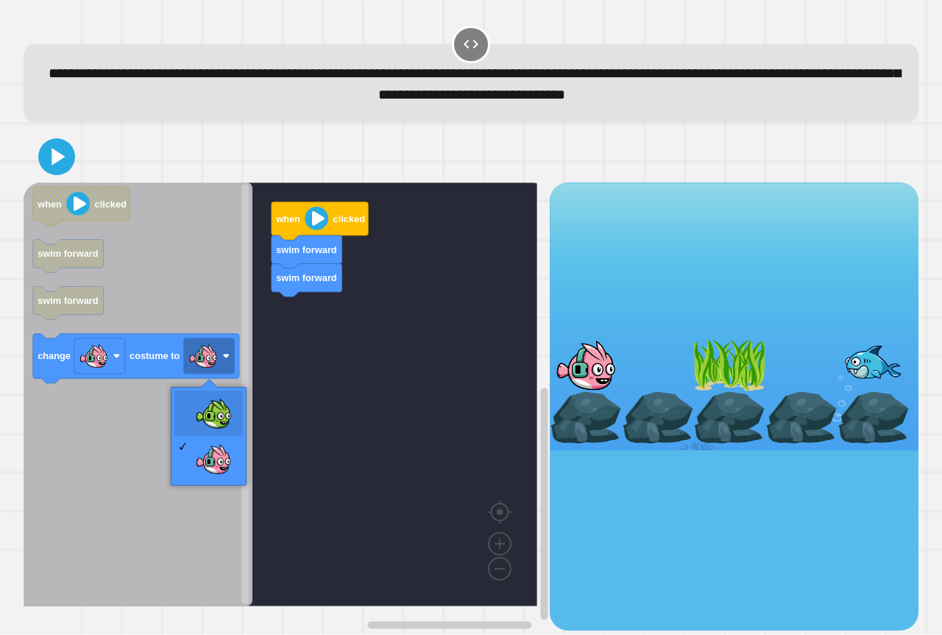
drag, startPoint x: 220, startPoint y: 411, endPoint x: 196, endPoint y: 400, distance: 26.0
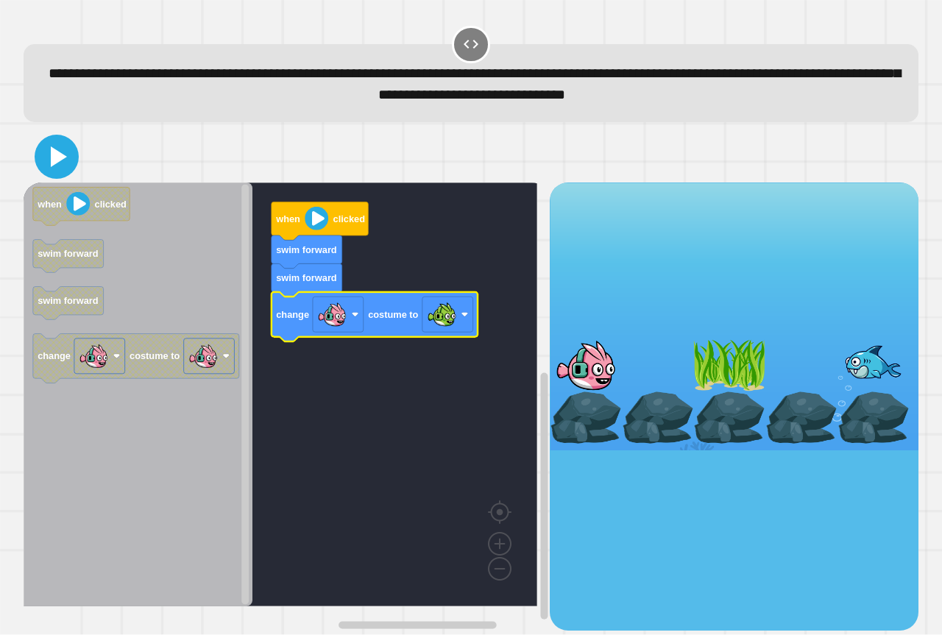
click at [65, 146] on button at bounding box center [57, 157] width 44 height 44
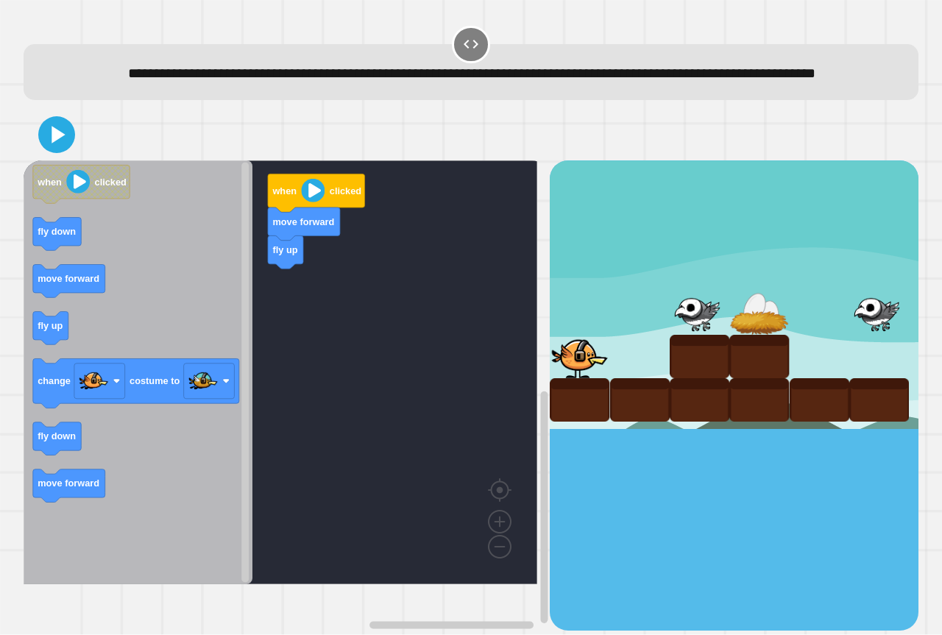
click at [161, 310] on icon "Blockly Workspace" at bounding box center [138, 372] width 229 height 424
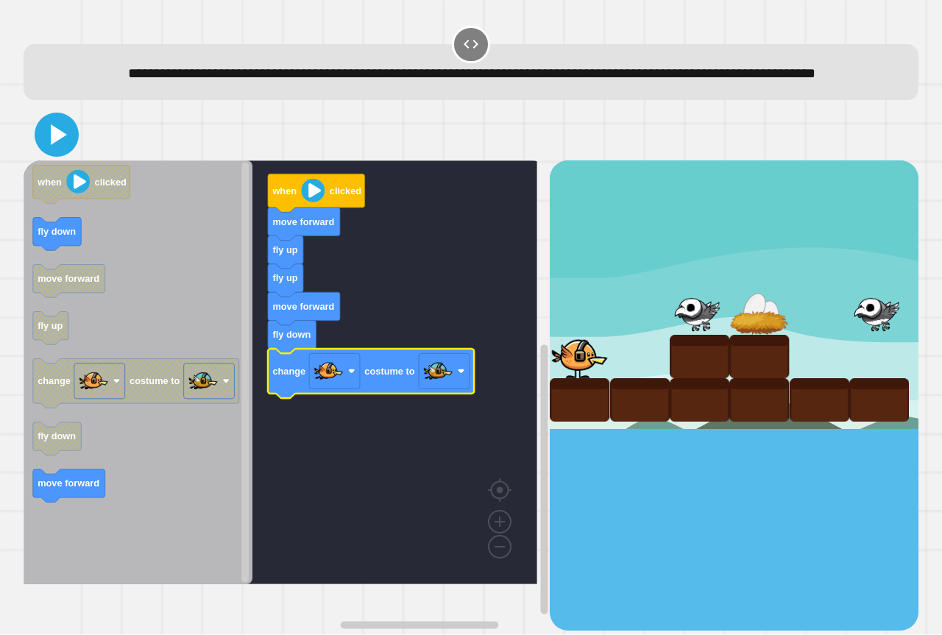
click at [46, 150] on icon at bounding box center [56, 134] width 35 height 35
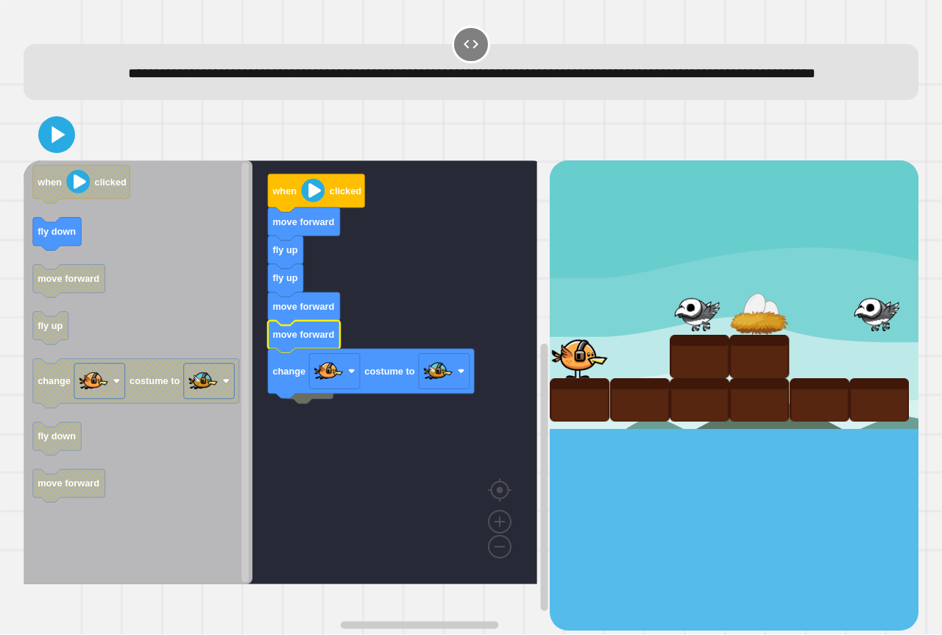
click at [308, 424] on g "fly down fly up fly up move forward move forward change costume to move forward…" at bounding box center [291, 372] width 535 height 424
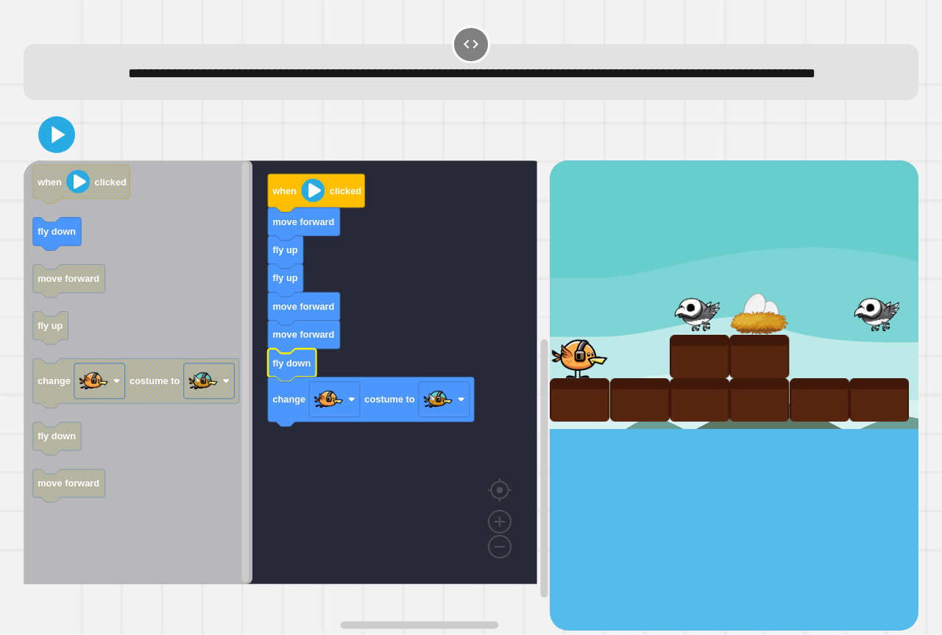
click at [56, 149] on icon at bounding box center [56, 134] width 29 height 29
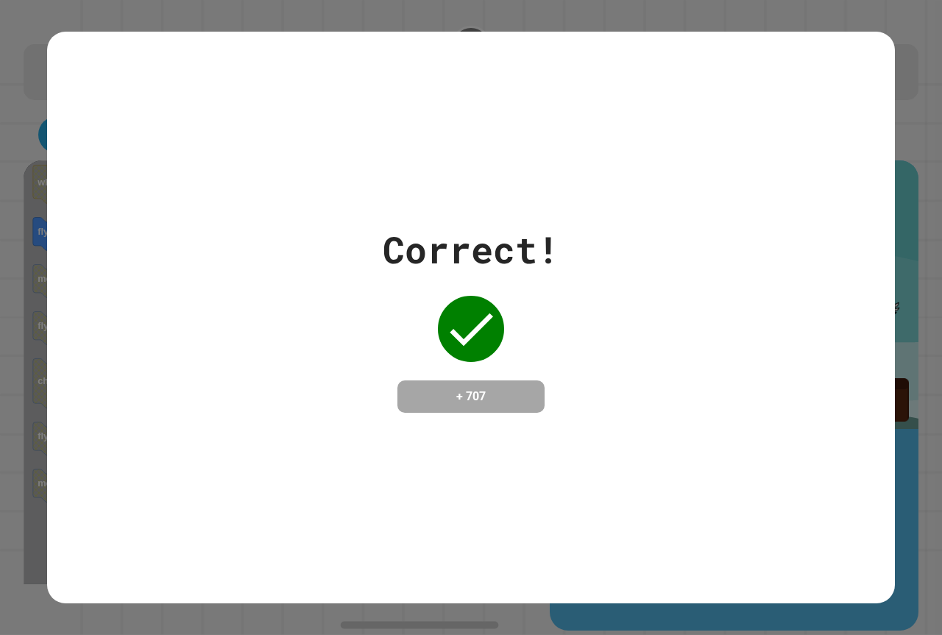
drag, startPoint x: 57, startPoint y: 175, endPoint x: 42, endPoint y: 168, distance: 16.5
drag, startPoint x: 42, startPoint y: 168, endPoint x: 512, endPoint y: 468, distance: 557.8
click at [77, 510] on div "Correct! + 707" at bounding box center [471, 317] width 942 height 635
click at [547, 493] on div "Correct! + 707" at bounding box center [471, 318] width 848 height 572
drag, startPoint x: 549, startPoint y: 492, endPoint x: 553, endPoint y: 485, distance: 7.6
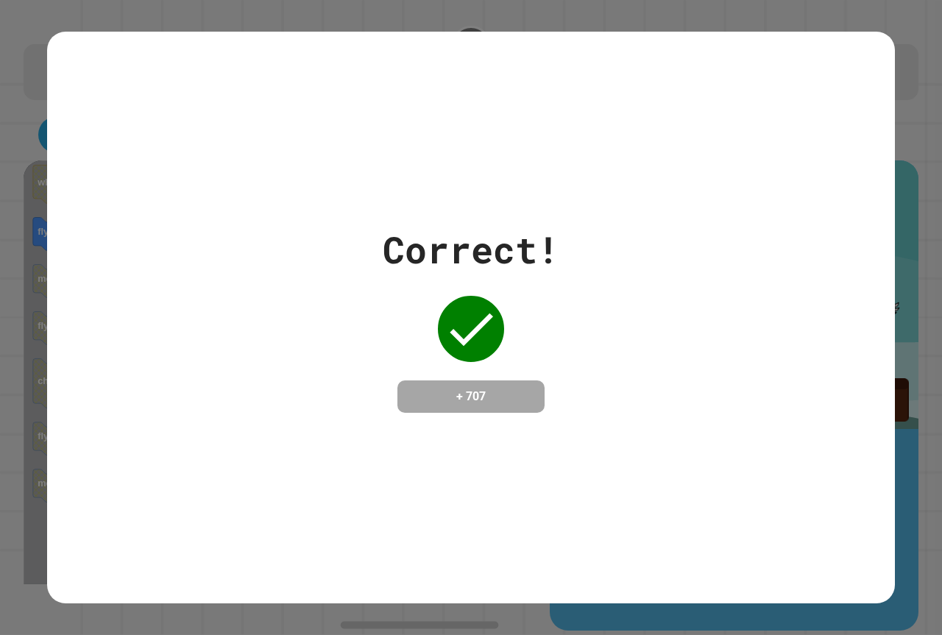
click at [553, 485] on div "Correct! + 707" at bounding box center [471, 318] width 848 height 572
click at [555, 483] on div "Correct! + 707" at bounding box center [471, 318] width 848 height 572
click at [556, 483] on div "Correct! + 707" at bounding box center [471, 318] width 848 height 572
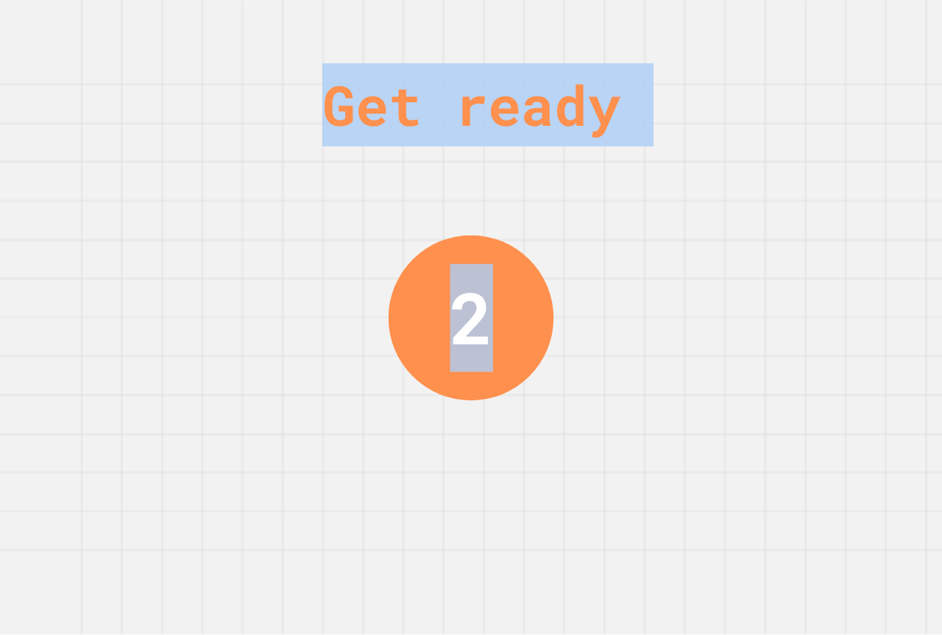
click at [776, 224] on div "Get ready 2" at bounding box center [471, 317] width 942 height 635
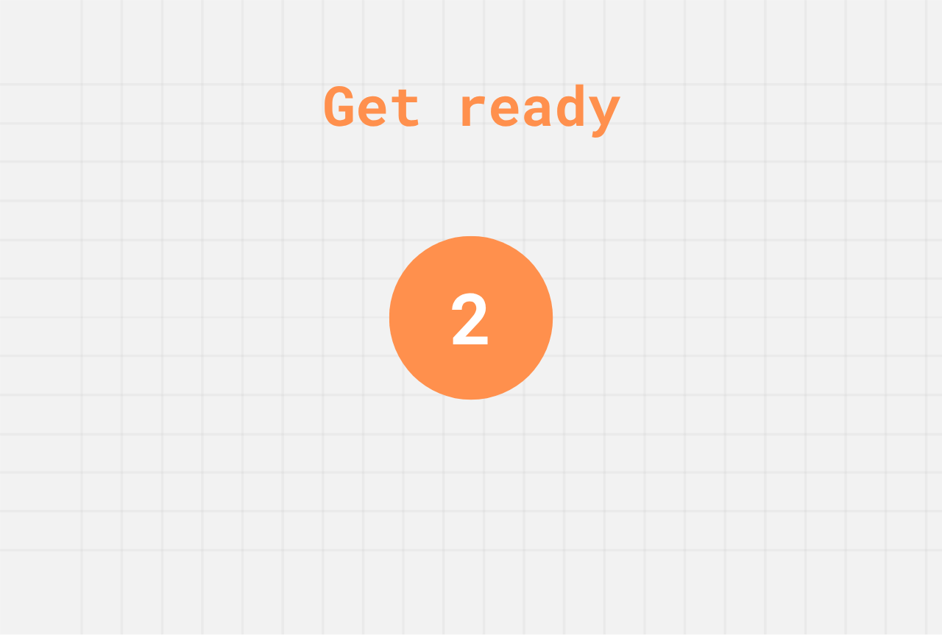
click at [778, 210] on div "Get ready 2" at bounding box center [471, 317] width 942 height 635
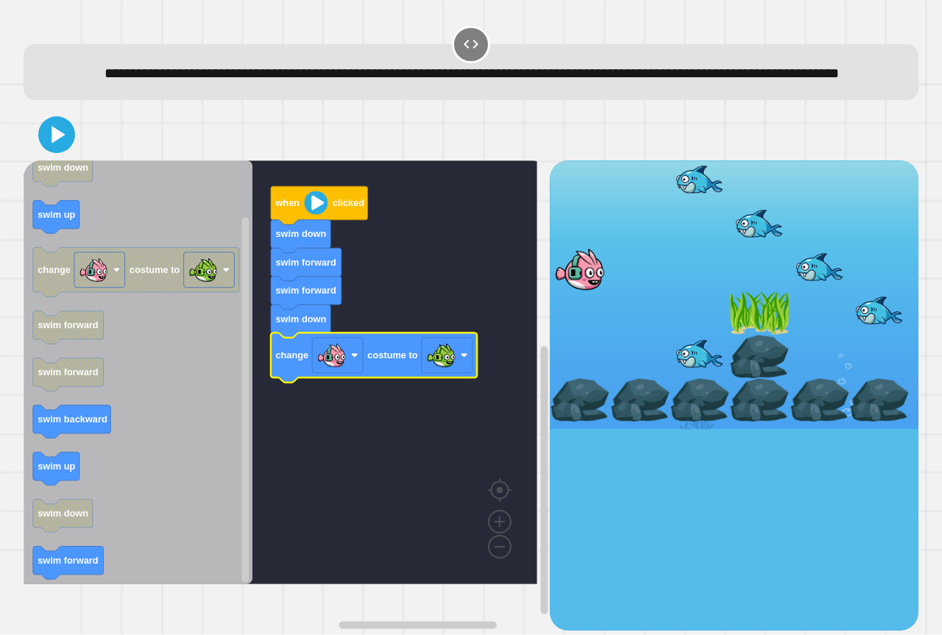
click at [68, 149] on icon at bounding box center [56, 134] width 29 height 29
drag, startPoint x: 69, startPoint y: 168, endPoint x: 61, endPoint y: 164, distance: 8.9
click at [63, 149] on icon at bounding box center [56, 134] width 29 height 29
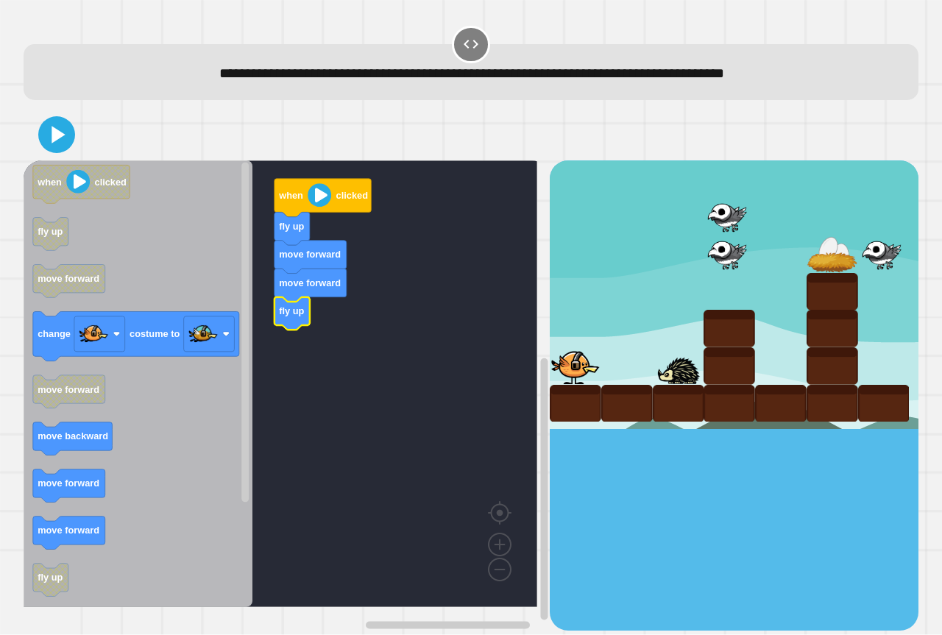
click at [267, 381] on rect "Blockly Workspace" at bounding box center [281, 383] width 514 height 447
click at [294, 372] on g "fly up when clicked fly up move forward move forward move backward" at bounding box center [291, 383] width 535 height 447
click at [291, 374] on g "fly up when clicked fly up move forward move forward move backward" at bounding box center [291, 383] width 535 height 447
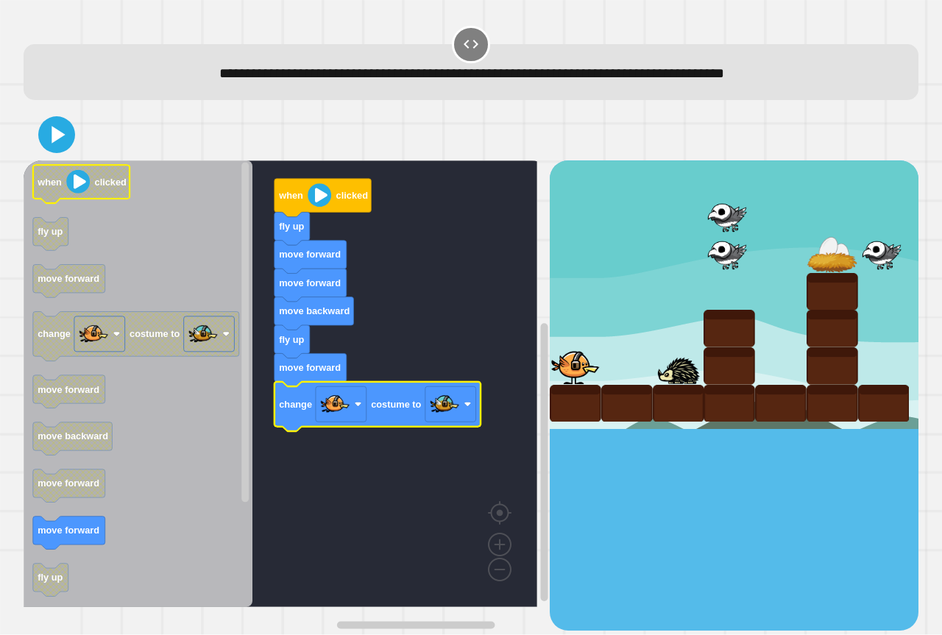
click at [65, 114] on div at bounding box center [471, 135] width 895 height 52
click at [65, 127] on icon at bounding box center [56, 134] width 29 height 29
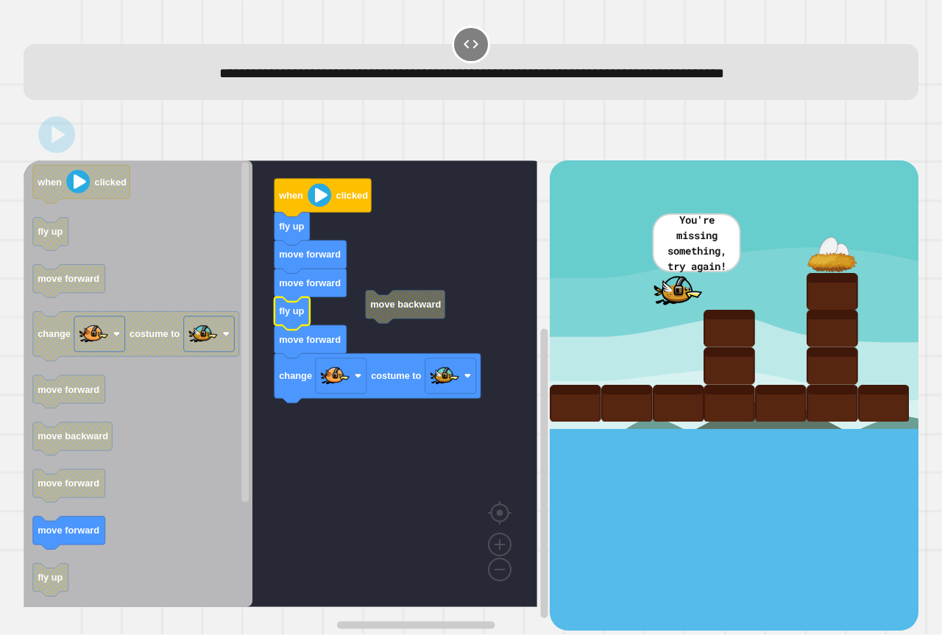
click at [54, 146] on icon at bounding box center [56, 134] width 29 height 29
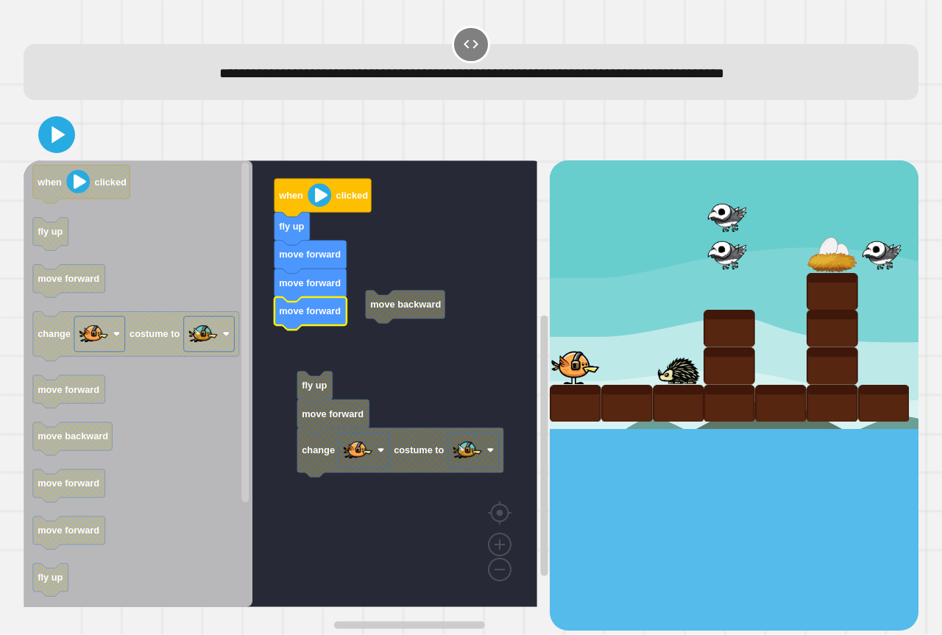
click at [343, 469] on g "move backward fly up move forward change costume to when clicked fly up move fo…" at bounding box center [291, 383] width 535 height 447
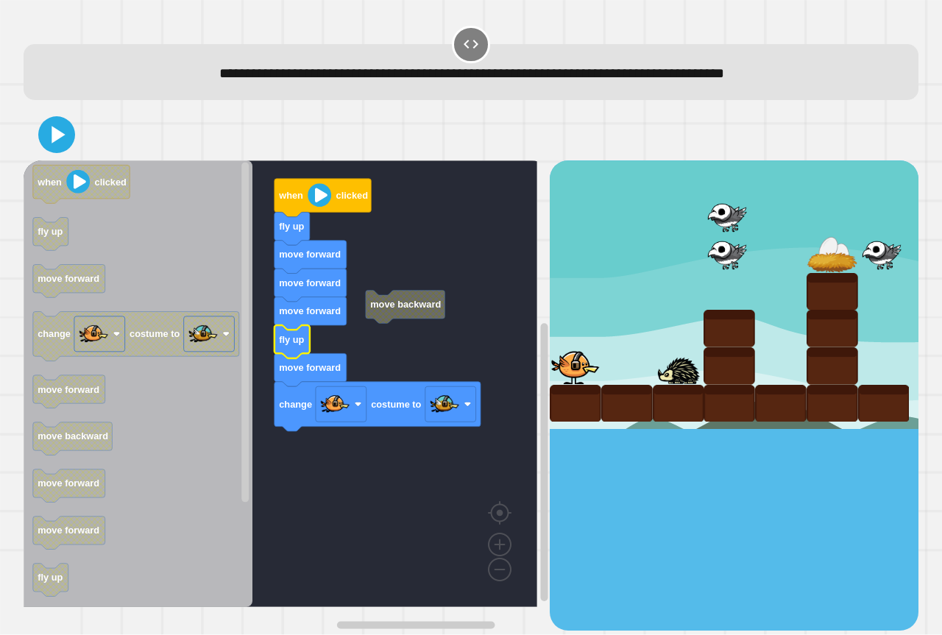
click at [63, 149] on icon at bounding box center [56, 134] width 29 height 29
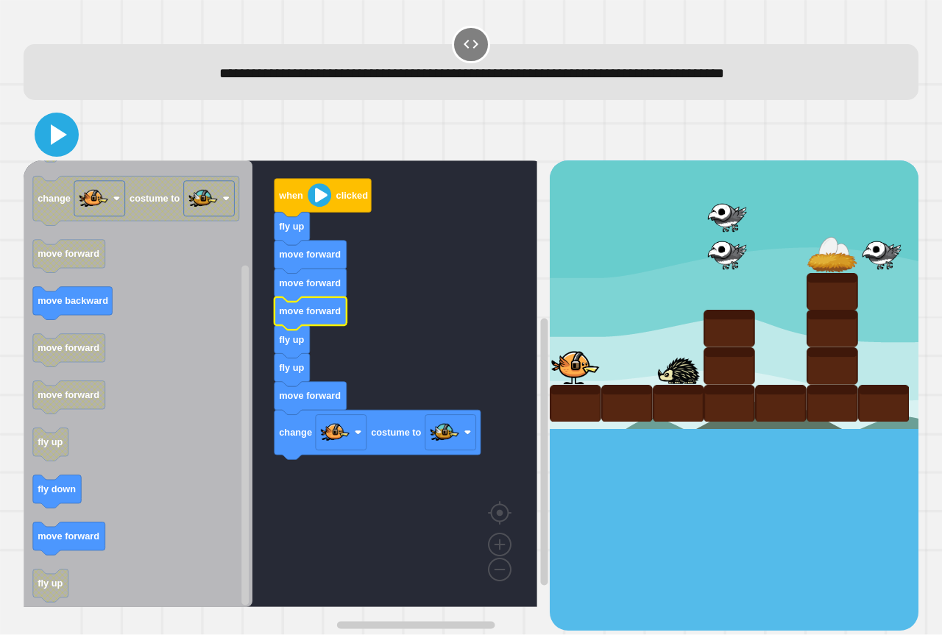
click at [51, 144] on icon at bounding box center [59, 134] width 16 height 21
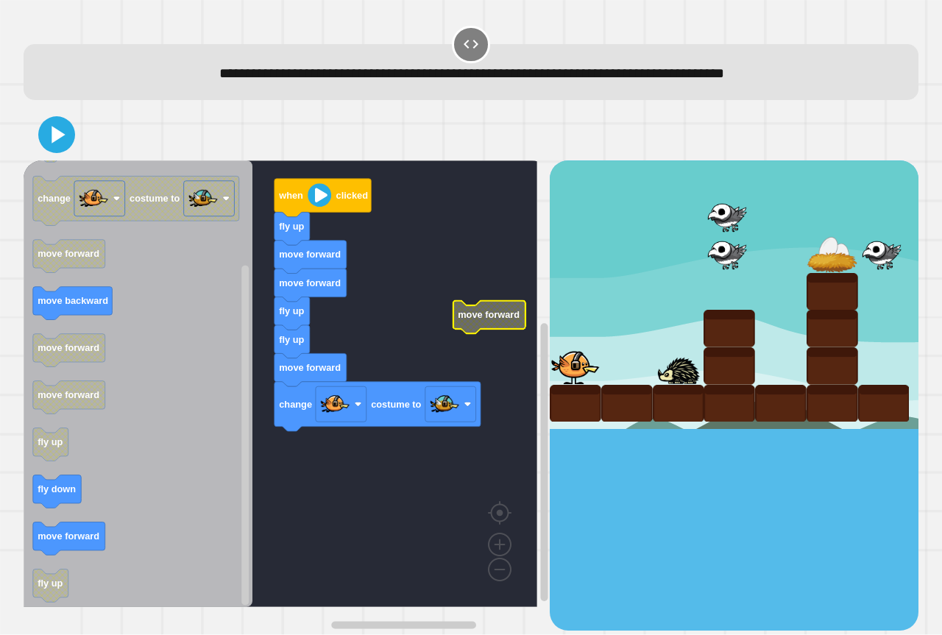
click at [62, 139] on icon at bounding box center [58, 135] width 13 height 17
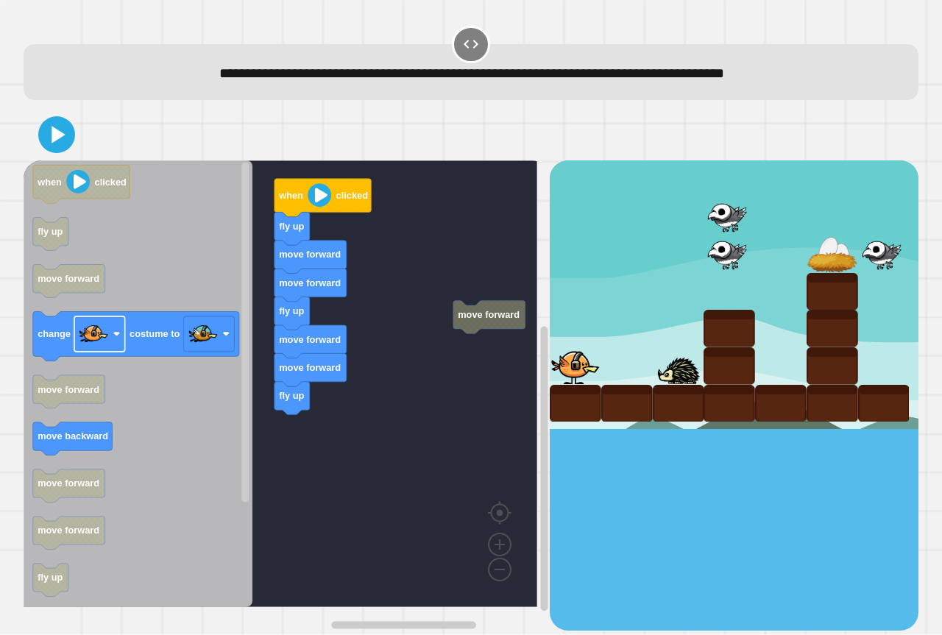
click at [253, 328] on div "move forward when clicked fly up move forward move forward fly up move forward …" at bounding box center [287, 394] width 526 height 469
click at [235, 375] on icon "when clicked fly up move forward change costume to move forward move backward m…" at bounding box center [138, 383] width 229 height 447
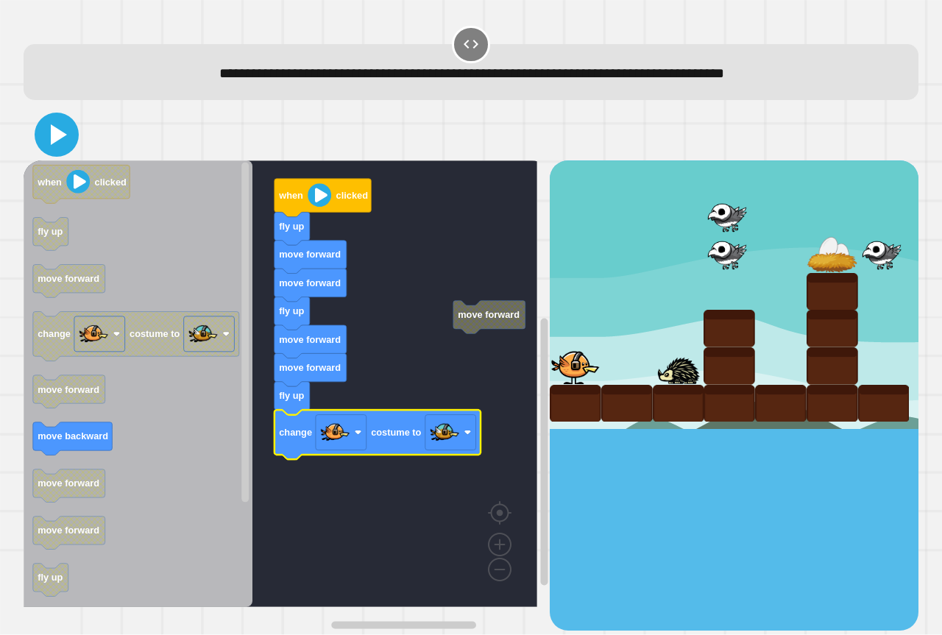
click at [63, 129] on icon at bounding box center [56, 134] width 35 height 35
click at [397, 472] on rect "Blockly Workspace" at bounding box center [281, 383] width 514 height 447
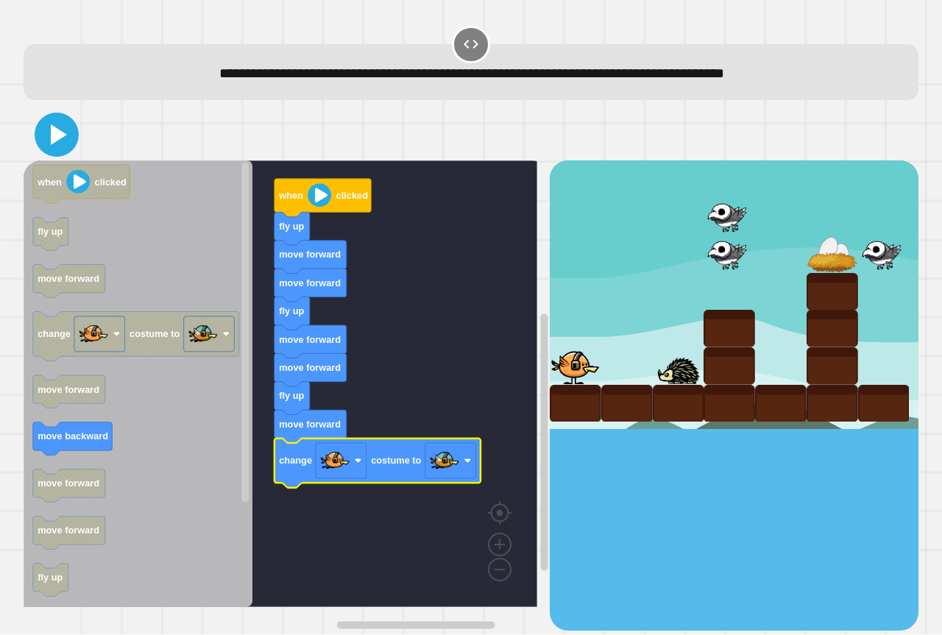
click at [55, 136] on icon at bounding box center [59, 134] width 16 height 21
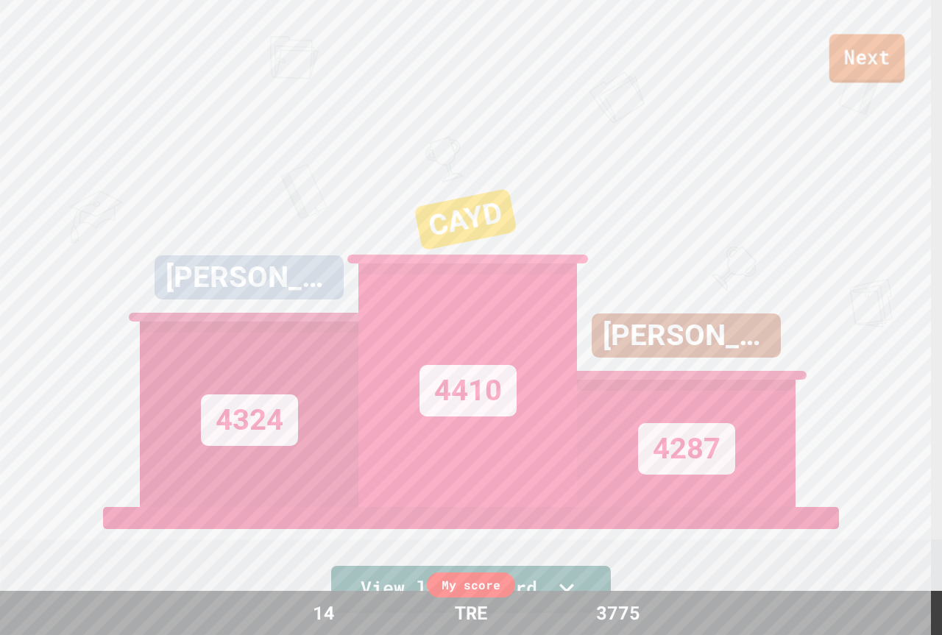
click at [882, 59] on link "Next" at bounding box center [867, 58] width 76 height 49
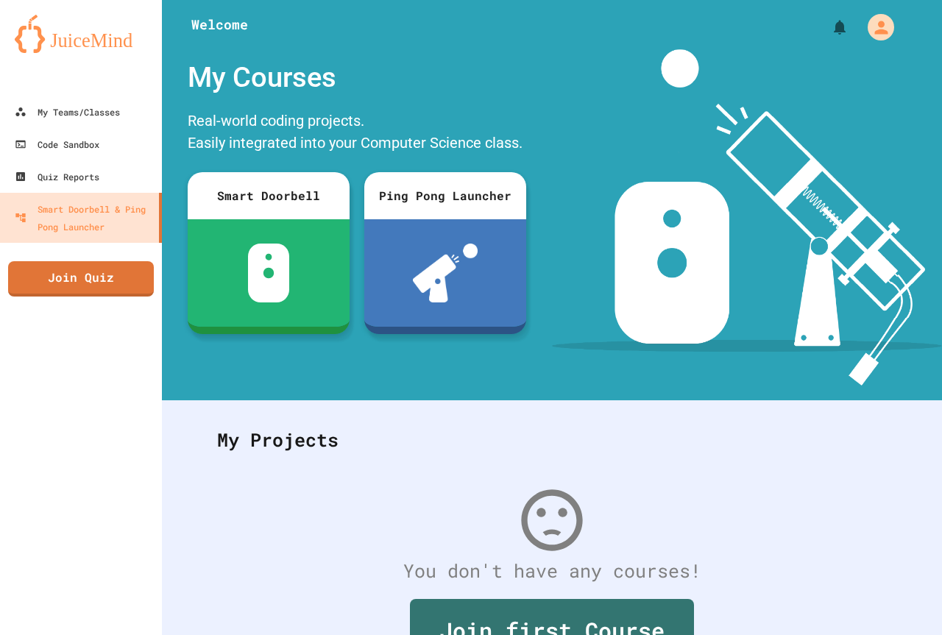
click at [882, 64] on img at bounding box center [747, 217] width 390 height 336
drag, startPoint x: 884, startPoint y: 61, endPoint x: 878, endPoint y: 77, distance: 17.5
click at [879, 77] on img at bounding box center [747, 217] width 390 height 336
click at [878, 77] on img at bounding box center [747, 217] width 390 height 336
drag, startPoint x: 44, startPoint y: 301, endPoint x: 63, endPoint y: 297, distance: 19.6
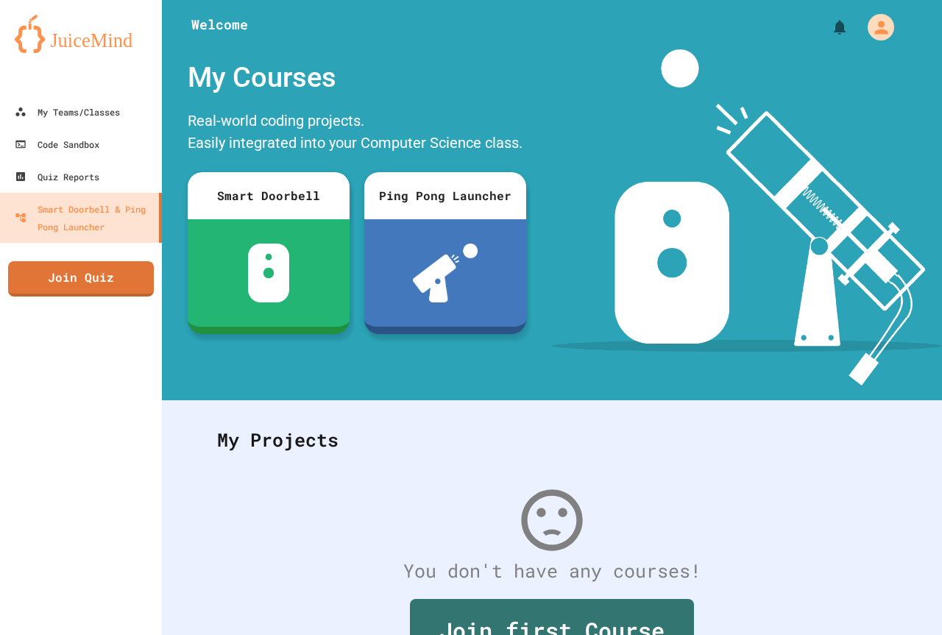
click at [46, 301] on div "My Teams/Classes Code Sandbox Quiz Reports Smart Doorbell & Ping Pong Launcher …" at bounding box center [81, 317] width 162 height 635
drag, startPoint x: 63, startPoint y: 297, endPoint x: 71, endPoint y: 294, distance: 7.7
click at [68, 294] on div "My Teams/Classes Code Sandbox Quiz Reports Smart Doorbell & Ping Pong Launcher …" at bounding box center [81, 317] width 162 height 635
drag, startPoint x: 74, startPoint y: 298, endPoint x: 82, endPoint y: 292, distance: 10.0
click at [74, 298] on div "My Teams/Classes Code Sandbox Quiz Reports Smart Doorbell & Ping Pong Launcher …" at bounding box center [81, 317] width 162 height 635
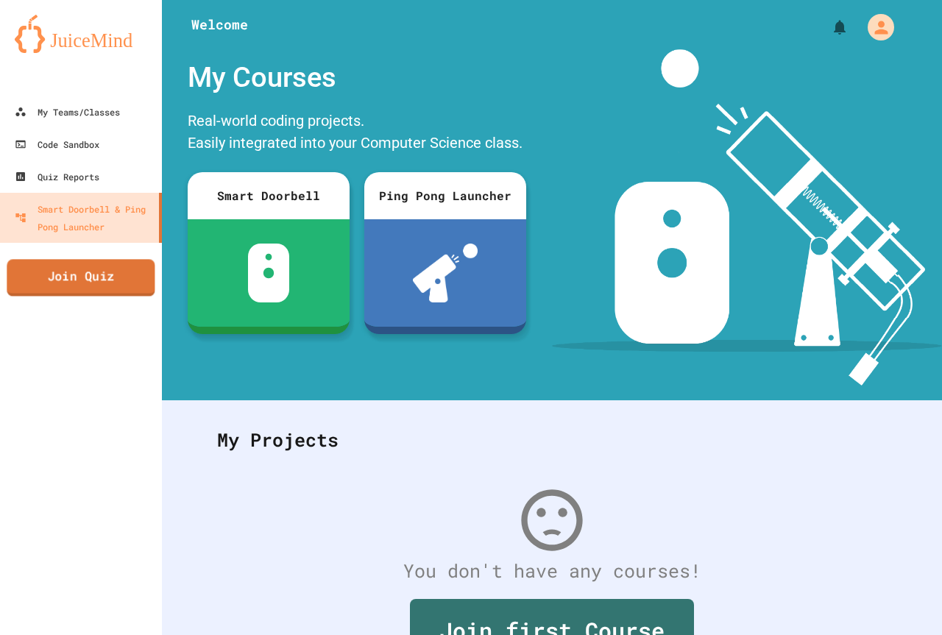
click at [86, 288] on link "Join Quiz" at bounding box center [81, 277] width 148 height 37
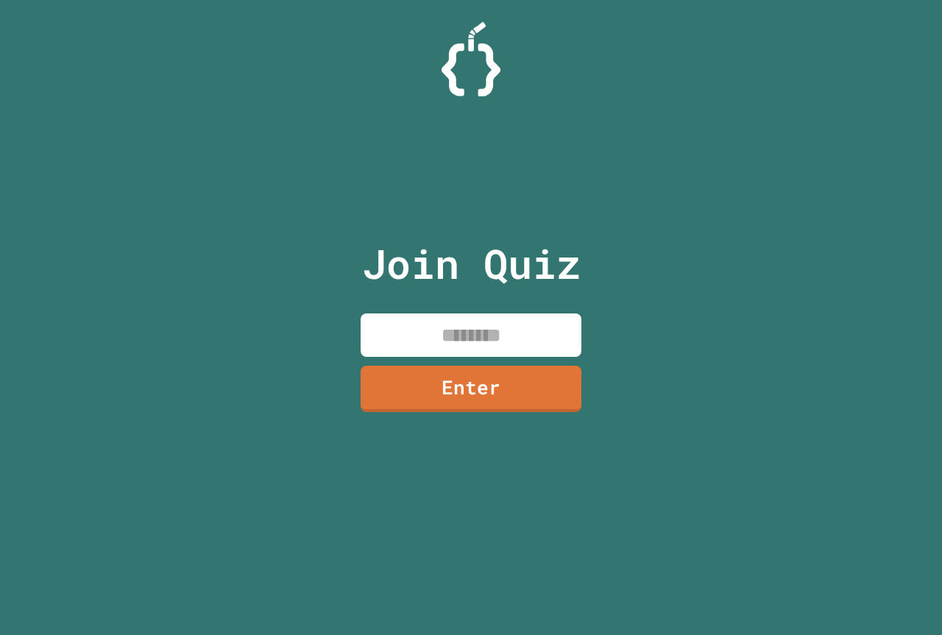
click at [398, 336] on input at bounding box center [471, 334] width 221 height 43
paste input "********"
type input "********"
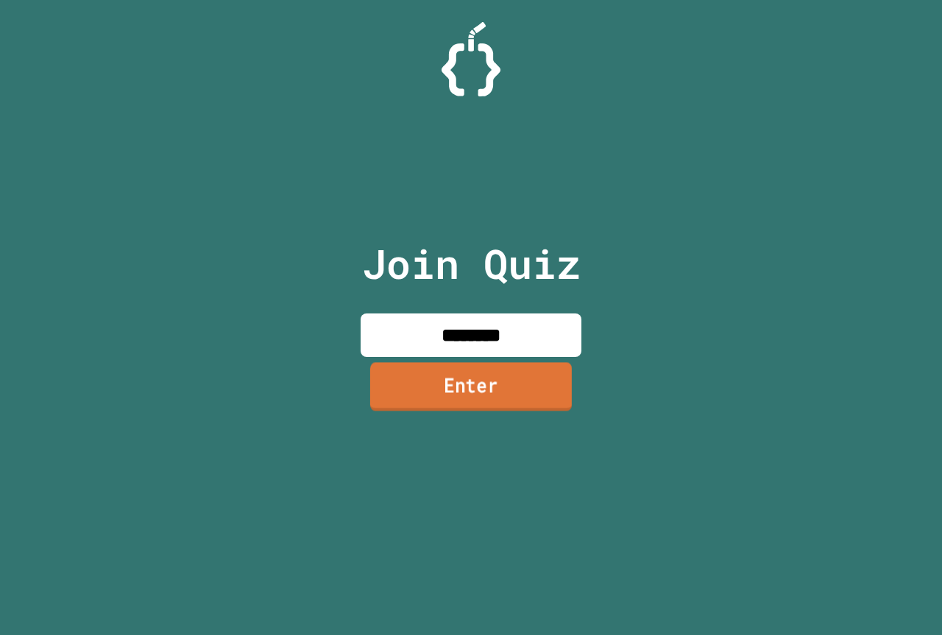
click at [512, 401] on link "Enter" at bounding box center [471, 386] width 202 height 49
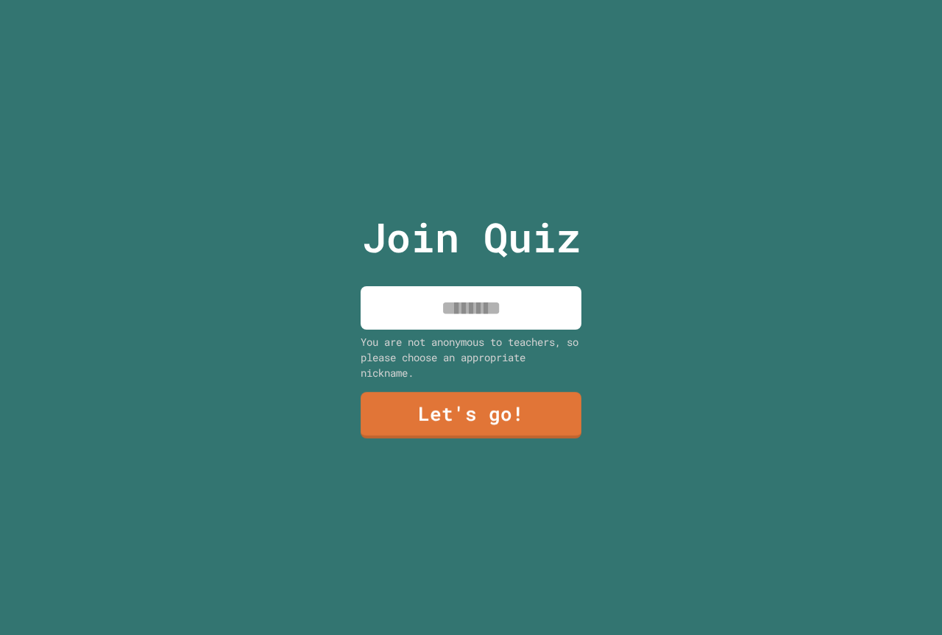
click at [496, 302] on input at bounding box center [471, 307] width 221 height 43
type input "***"
drag, startPoint x: 514, startPoint y: 469, endPoint x: 517, endPoint y: 416, distance: 53.1
click at [521, 447] on div "Join Quiz *** You are not anonymous to teachers, so please choose an appropriat…" at bounding box center [471, 317] width 248 height 635
click at [514, 413] on link "Let's go!" at bounding box center [471, 414] width 220 height 47
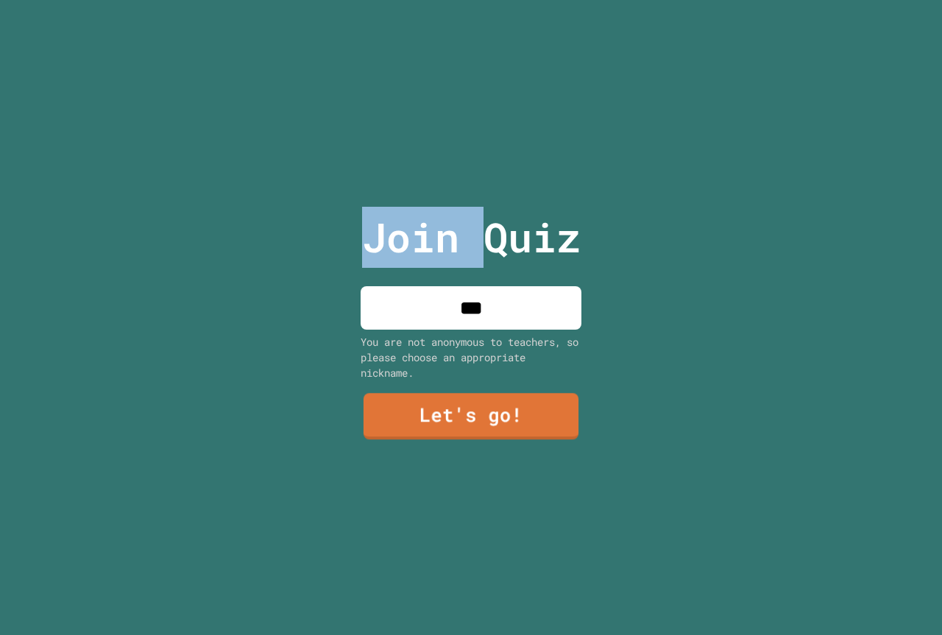
click at [471, 0] on div at bounding box center [471, 0] width 0 height 0
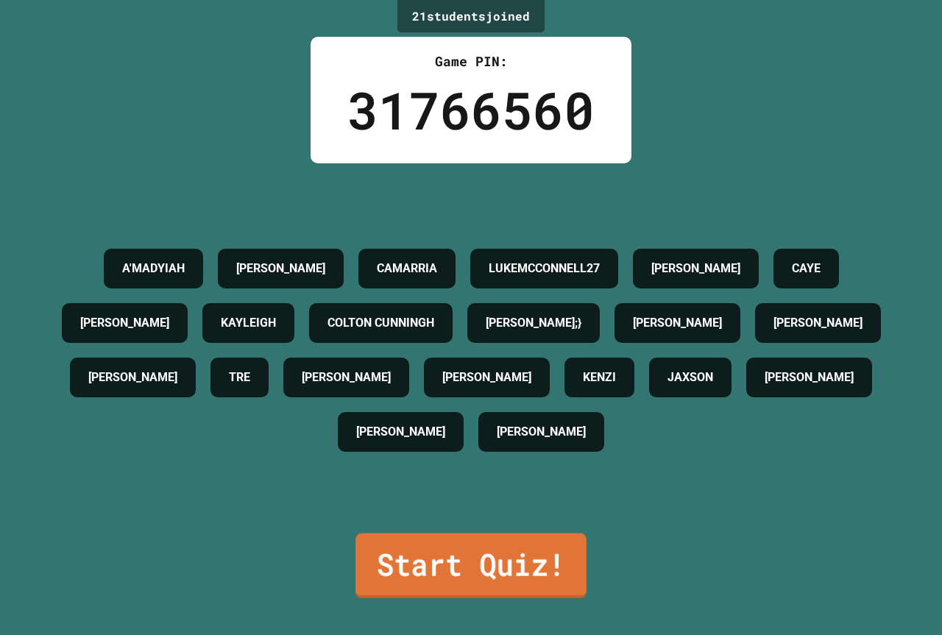
click at [464, 544] on link "Start Quiz!" at bounding box center [470, 565] width 231 height 65
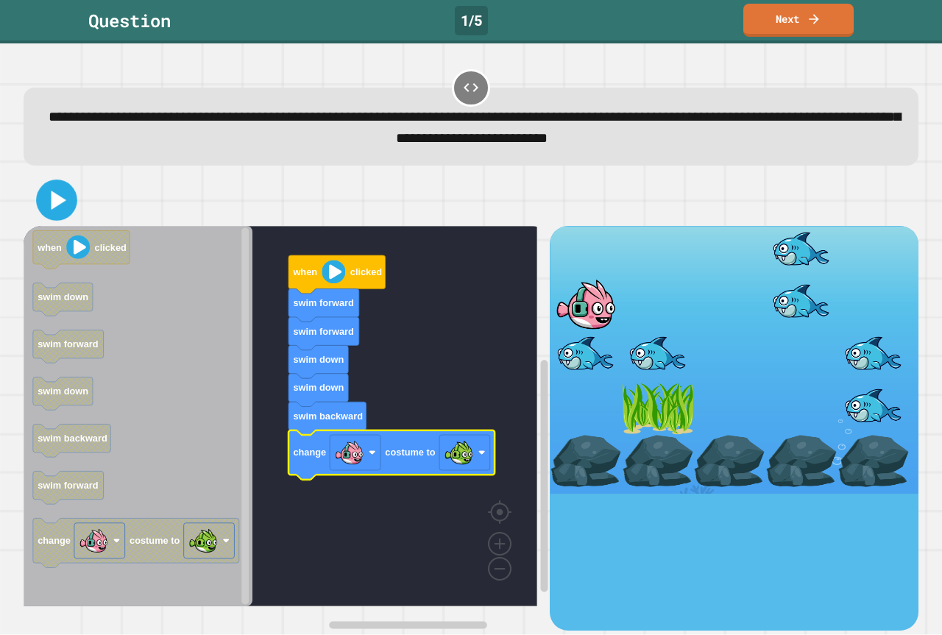
click at [42, 199] on icon at bounding box center [56, 200] width 33 height 33
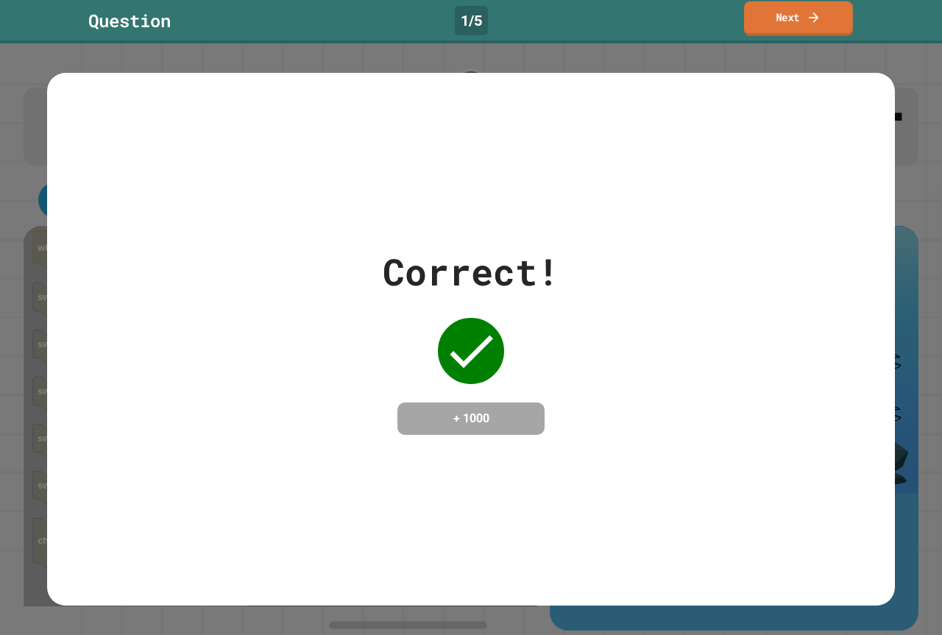
click at [835, 18] on link "Next" at bounding box center [798, 18] width 109 height 35
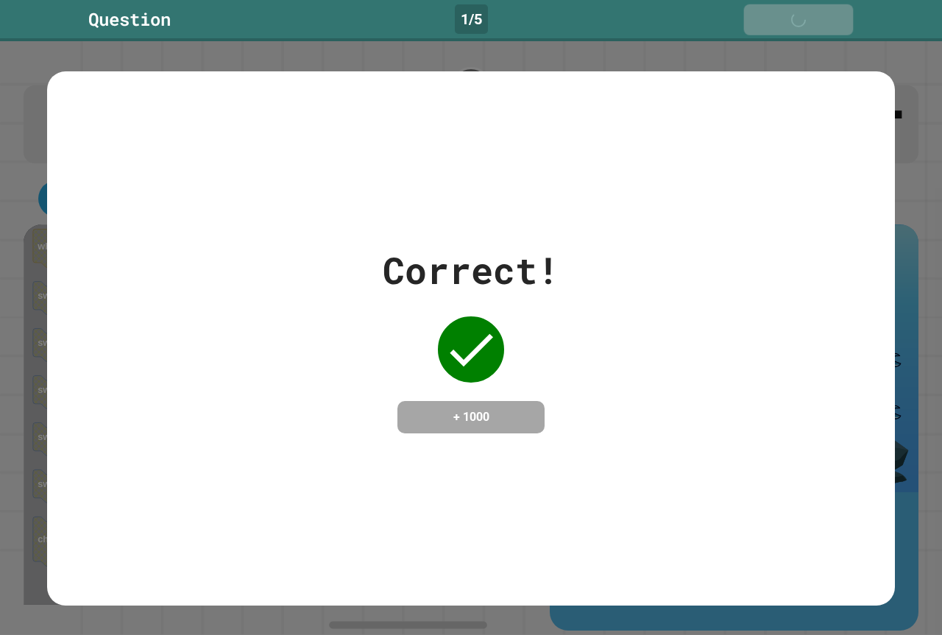
drag, startPoint x: 826, startPoint y: 21, endPoint x: 814, endPoint y: 29, distance: 14.3
click at [824, 24] on link "Next" at bounding box center [799, 19] width 110 height 31
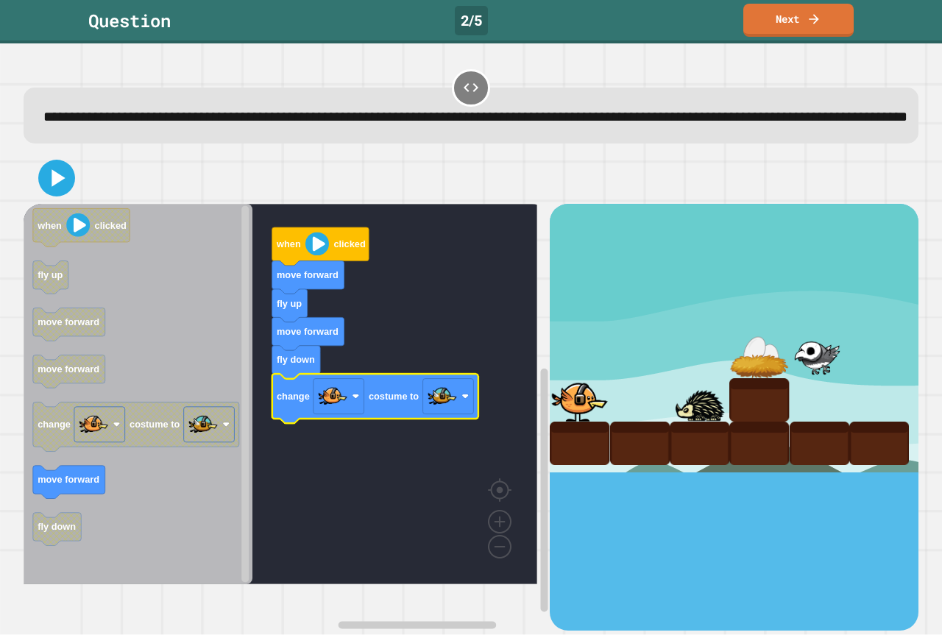
click at [75, 204] on div at bounding box center [471, 178] width 895 height 52
drag, startPoint x: 75, startPoint y: 204, endPoint x: 48, endPoint y: 211, distance: 28.2
click at [53, 204] on div at bounding box center [471, 178] width 895 height 52
drag, startPoint x: 48, startPoint y: 211, endPoint x: 52, endPoint y: 222, distance: 11.6
click at [48, 193] on icon at bounding box center [56, 177] width 29 height 29
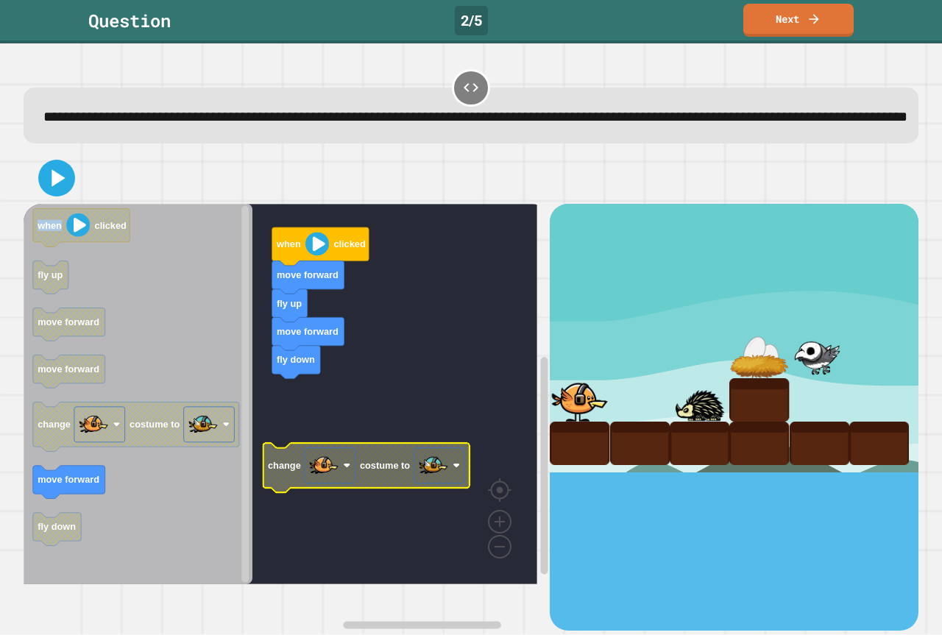
click at [281, 426] on rect "Blockly Workspace" at bounding box center [281, 394] width 514 height 380
click at [291, 411] on rect "Blockly Workspace" at bounding box center [281, 394] width 514 height 380
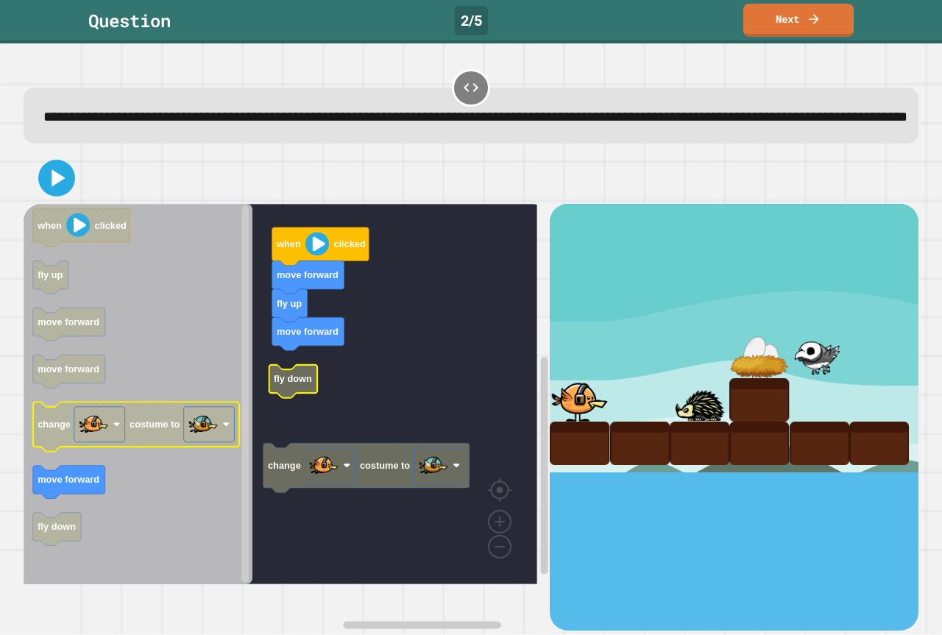
click at [143, 484] on icon "Blockly Workspace" at bounding box center [138, 394] width 229 height 380
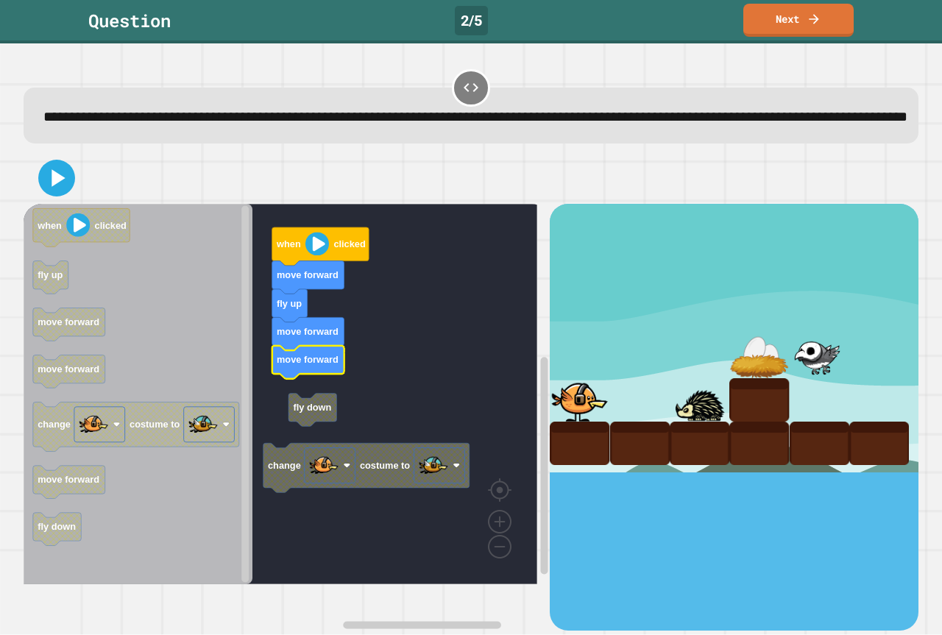
click at [304, 419] on rect "Blockly Workspace" at bounding box center [281, 394] width 514 height 380
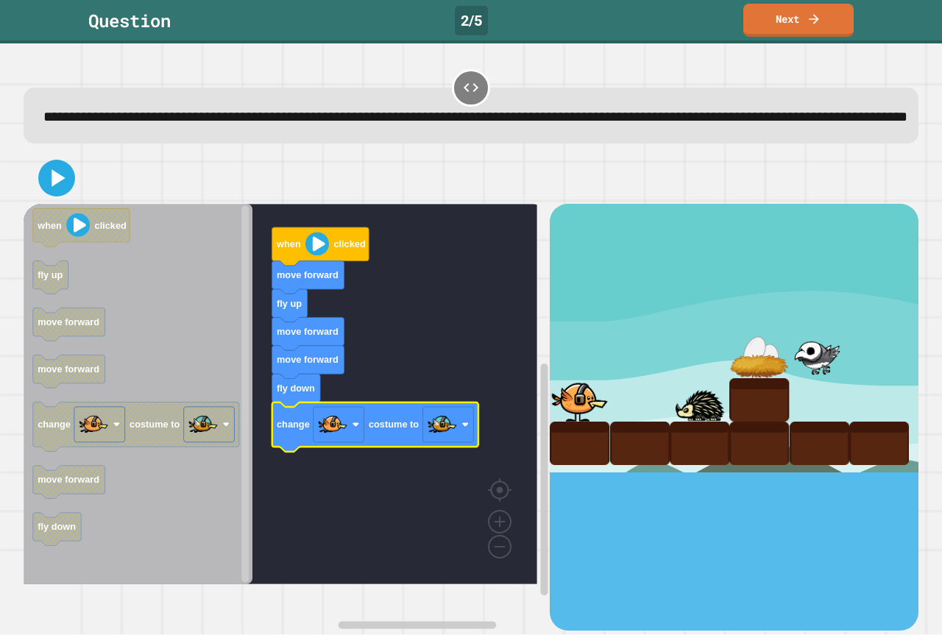
click at [53, 189] on button at bounding box center [56, 178] width 37 height 37
drag, startPoint x: 73, startPoint y: 186, endPoint x: 59, endPoint y: 195, distance: 16.5
click at [59, 195] on div at bounding box center [471, 178] width 895 height 52
click at [59, 193] on icon at bounding box center [56, 177] width 29 height 29
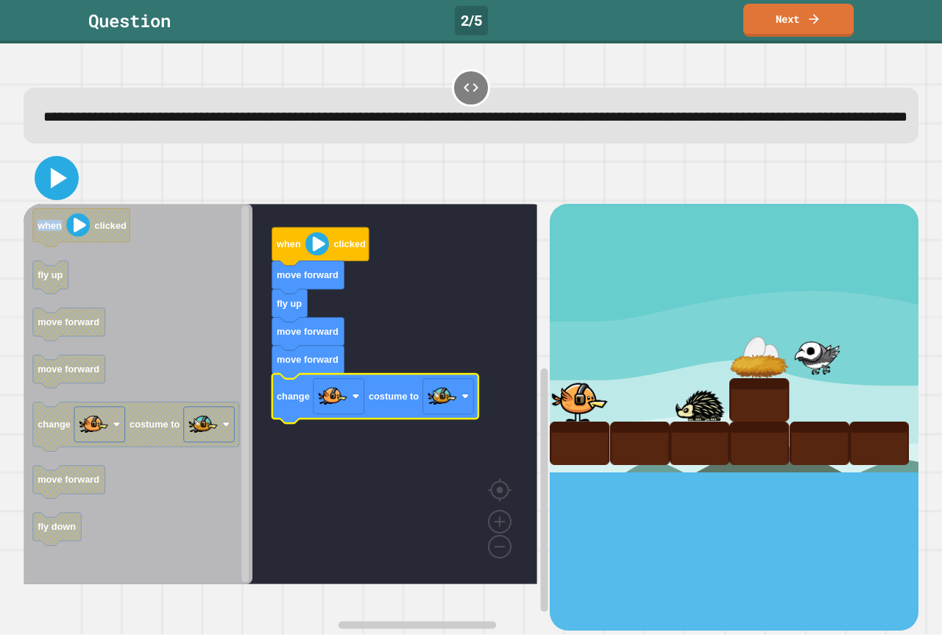
click at [50, 192] on icon at bounding box center [56, 177] width 35 height 35
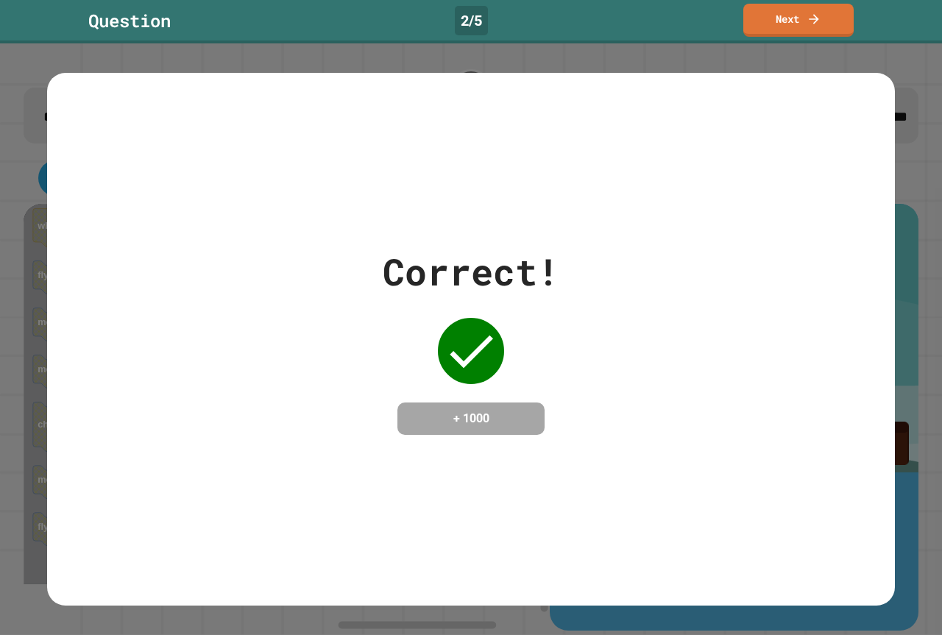
click at [806, 18] on link "Next" at bounding box center [798, 20] width 110 height 33
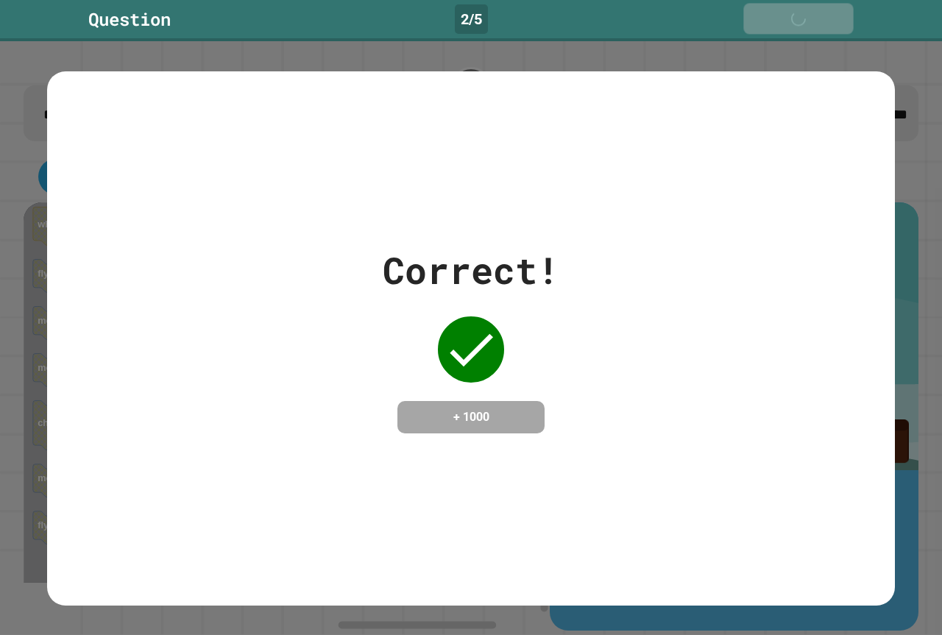
click at [816, 28] on div "Question 2 / 5 Next" at bounding box center [471, 20] width 942 height 41
click at [821, 32] on link "Next" at bounding box center [799, 18] width 110 height 31
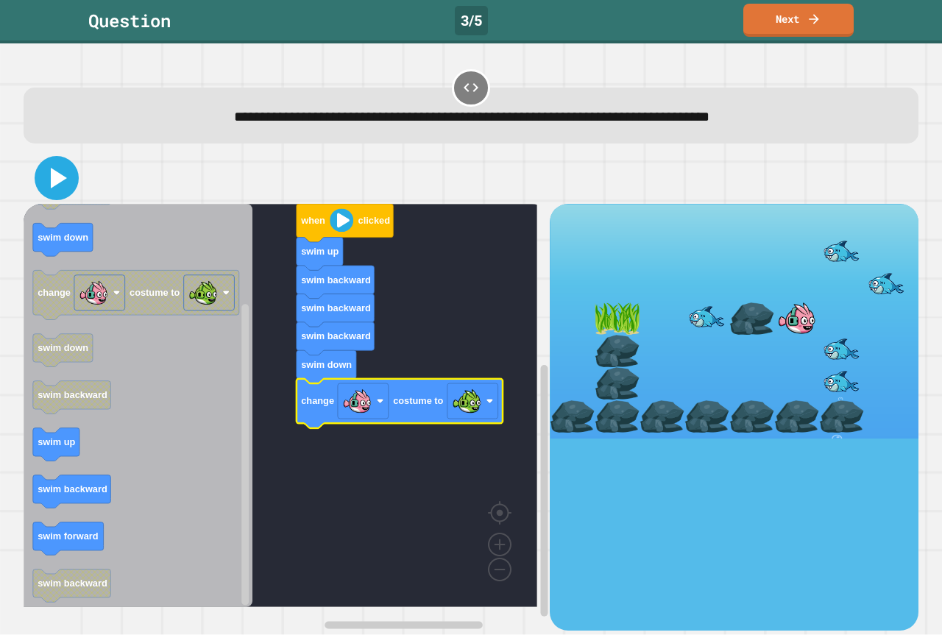
click at [58, 180] on icon at bounding box center [59, 178] width 16 height 21
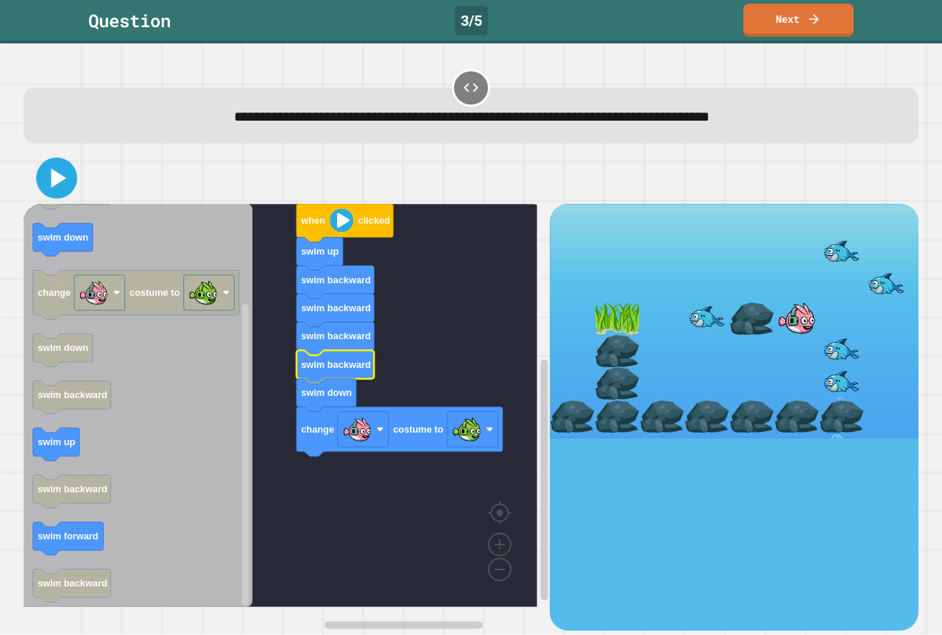
drag, startPoint x: 46, startPoint y: 182, endPoint x: 59, endPoint y: 179, distance: 13.6
click at [48, 180] on icon at bounding box center [56, 178] width 33 height 33
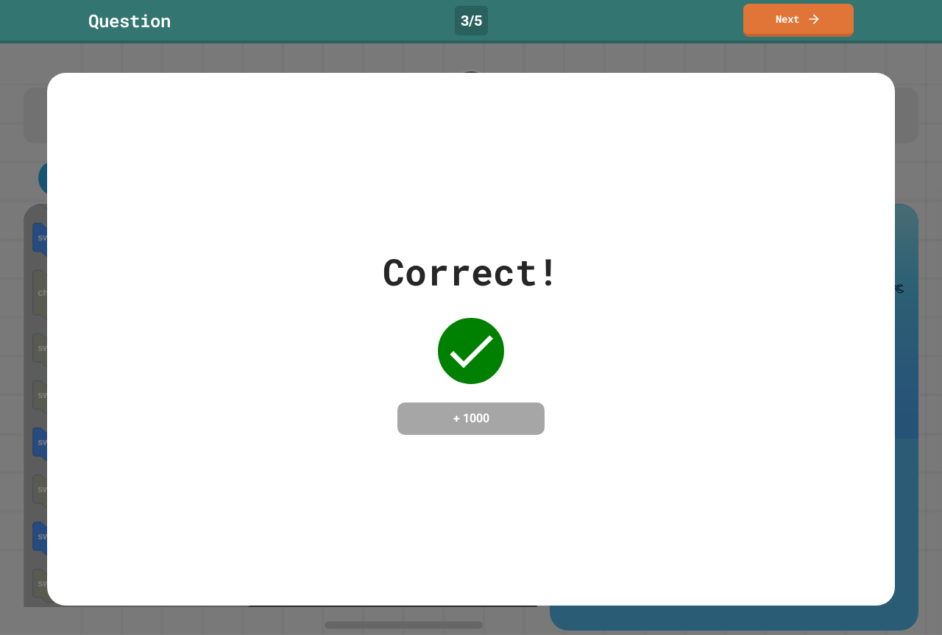
click at [824, 25] on link "Next" at bounding box center [798, 20] width 110 height 33
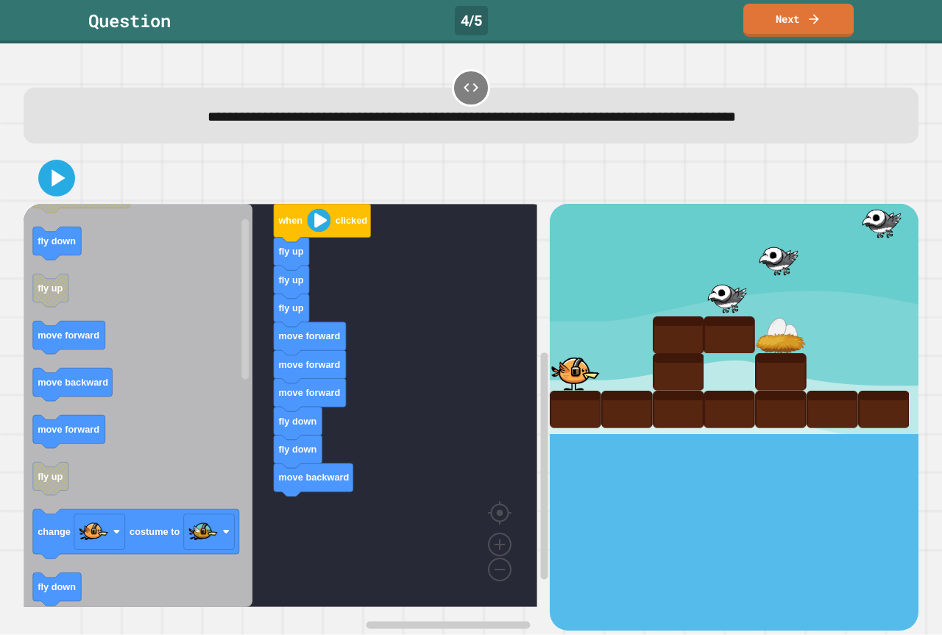
click at [246, 528] on div "when clicked fly up fly up fly up move forward move forward move forward fly do…" at bounding box center [287, 417] width 526 height 426
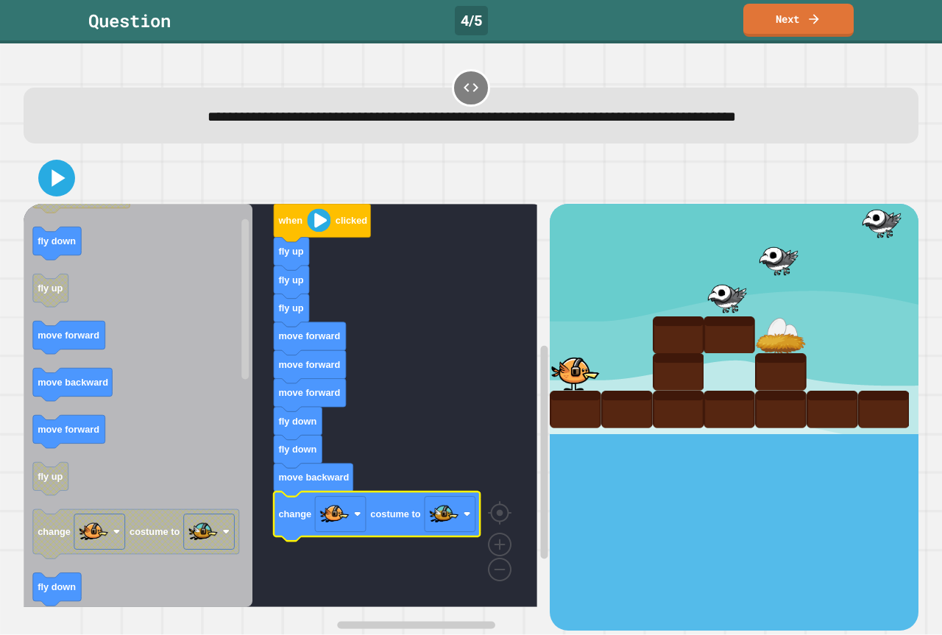
click at [59, 186] on div at bounding box center [471, 178] width 895 height 52
click at [46, 188] on icon at bounding box center [56, 177] width 35 height 35
click at [60, 168] on icon at bounding box center [56, 177] width 35 height 35
click at [59, 177] on icon at bounding box center [58, 178] width 13 height 17
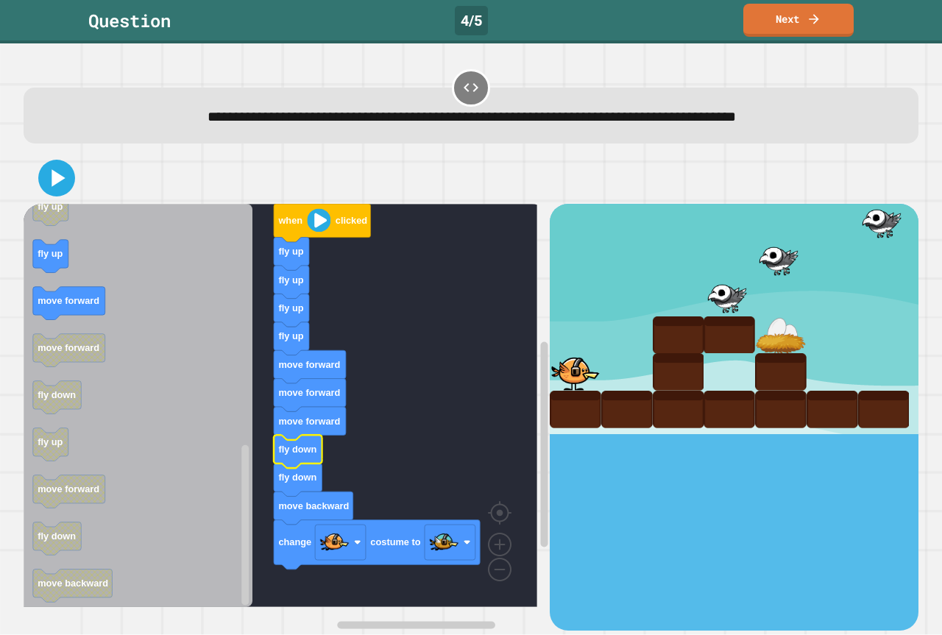
drag, startPoint x: 30, startPoint y: 169, endPoint x: 43, endPoint y: 170, distance: 13.3
click at [36, 170] on div at bounding box center [471, 178] width 895 height 52
drag, startPoint x: 43, startPoint y: 170, endPoint x: 51, endPoint y: 166, distance: 8.6
click at [44, 169] on icon at bounding box center [56, 178] width 31 height 31
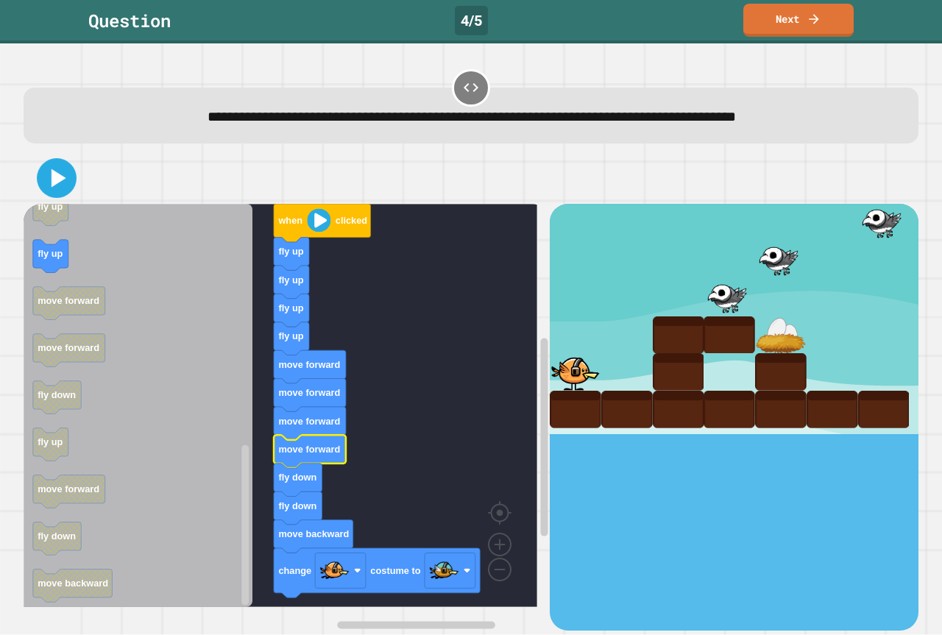
click at [47, 181] on icon at bounding box center [56, 179] width 32 height 32
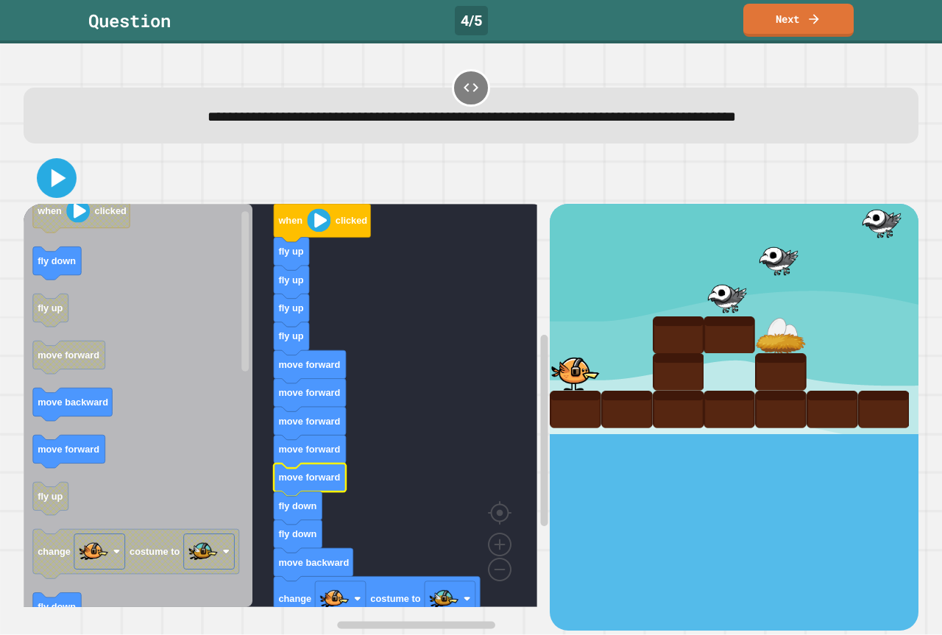
click at [40, 168] on div at bounding box center [471, 178] width 895 height 52
click at [60, 172] on icon at bounding box center [56, 177] width 35 height 35
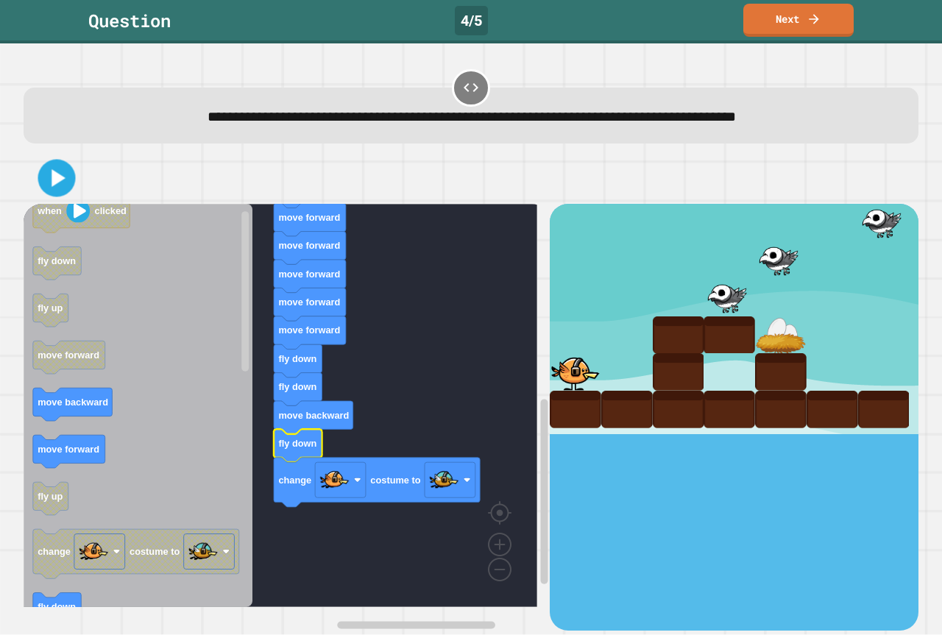
click at [26, 182] on div at bounding box center [471, 178] width 895 height 52
click at [49, 179] on icon at bounding box center [57, 178] width 30 height 30
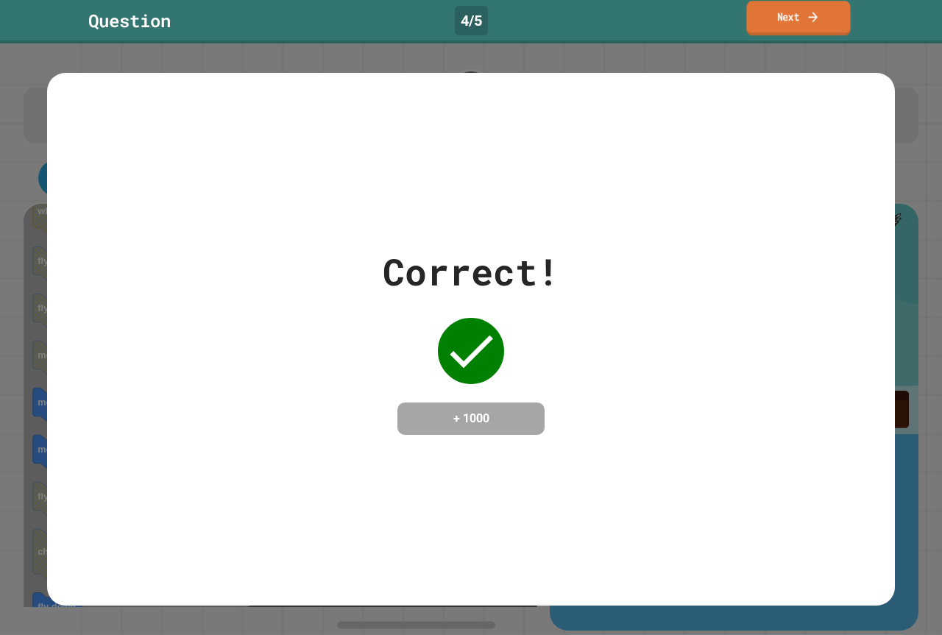
click at [773, 15] on link "Next" at bounding box center [798, 18] width 104 height 35
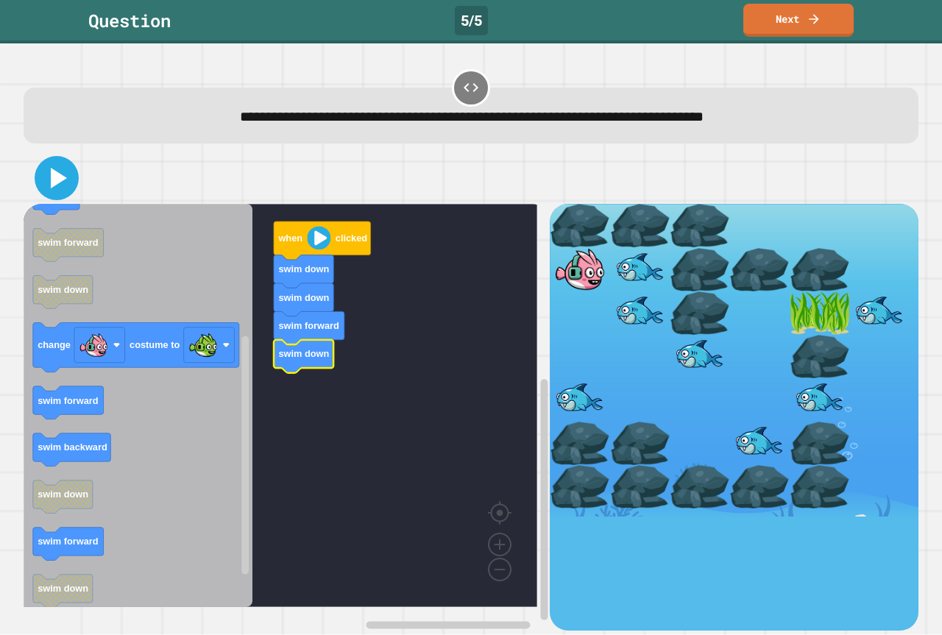
drag, startPoint x: 45, startPoint y: 185, endPoint x: 18, endPoint y: 211, distance: 38.0
click at [38, 193] on button at bounding box center [57, 178] width 44 height 44
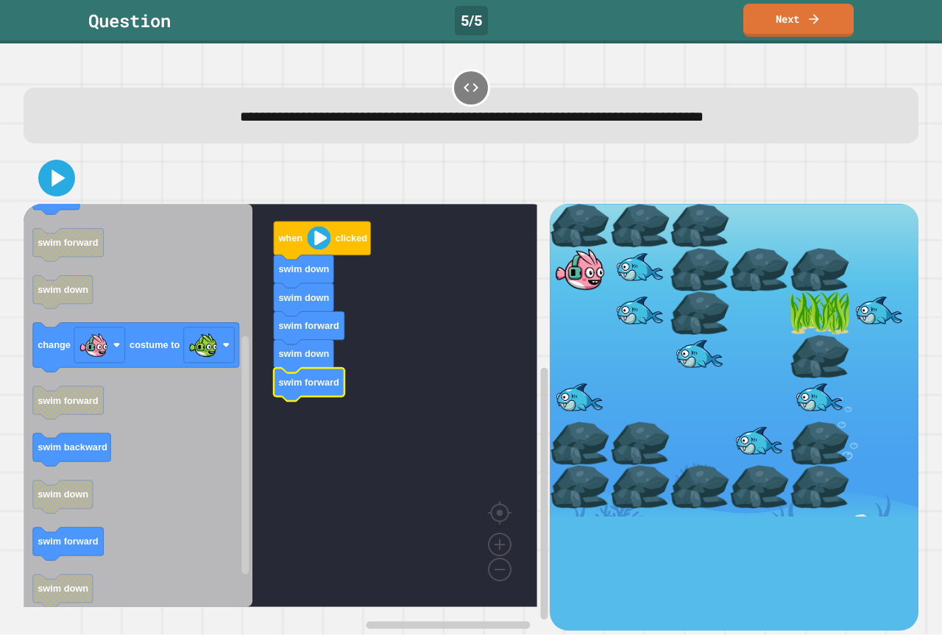
drag, startPoint x: 68, startPoint y: 195, endPoint x: 56, endPoint y: 190, distance: 12.8
click at [65, 194] on div at bounding box center [471, 178] width 895 height 52
click at [43, 180] on icon at bounding box center [57, 179] width 34 height 34
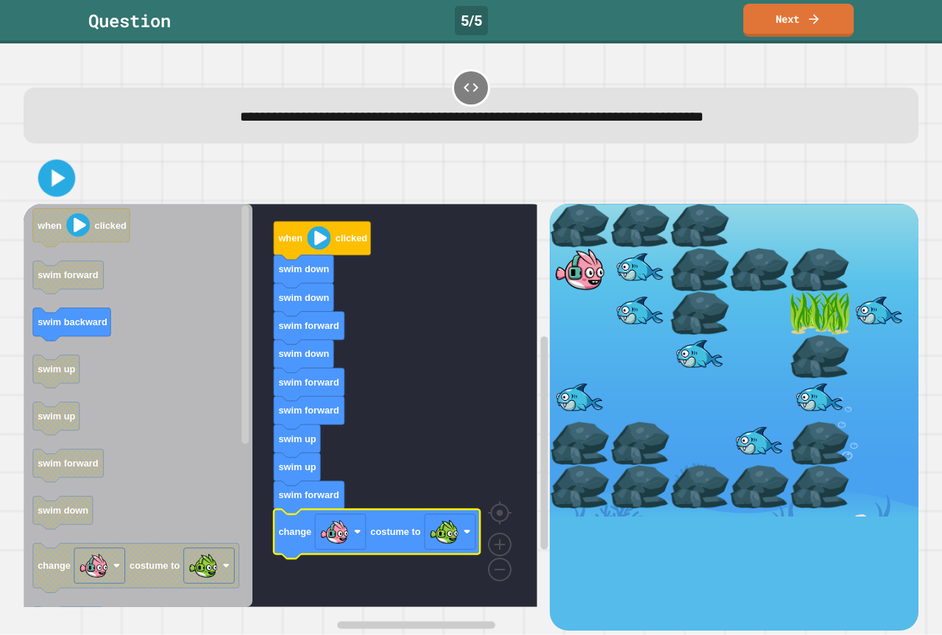
click at [54, 175] on icon at bounding box center [59, 179] width 14 height 18
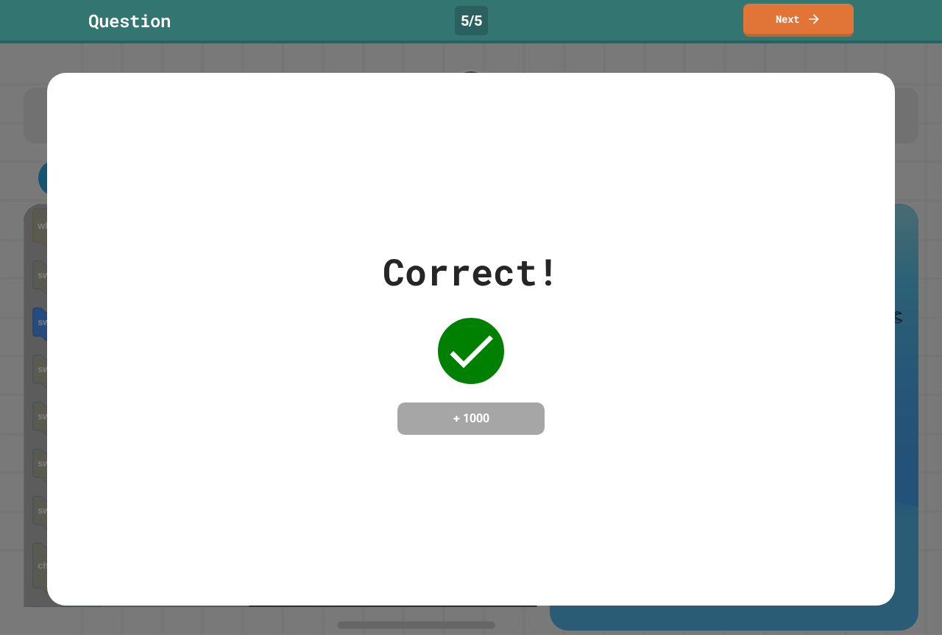
click at [861, 20] on div "Question 5 / 5 Next" at bounding box center [471, 20] width 942 height 33
click at [841, 15] on link "Next" at bounding box center [799, 20] width 110 height 33
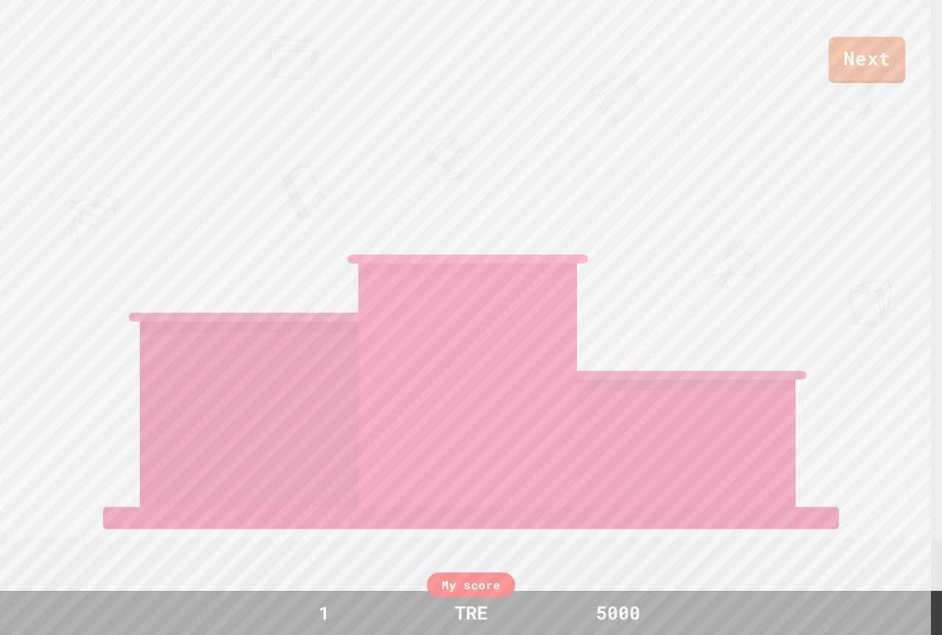
drag, startPoint x: 831, startPoint y: -7, endPoint x: 941, endPoint y: 317, distance: 342.5
click at [915, 363] on div "Next LUKEMCCONNELL27 [PERSON_NAME] View leaderboard" at bounding box center [471, 317] width 942 height 635
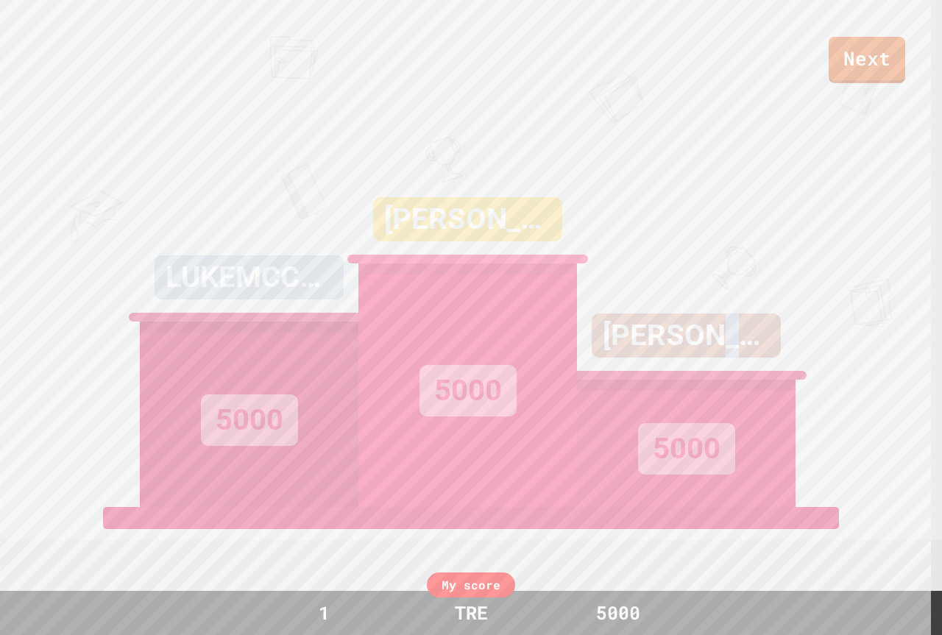
scroll to position [546, 0]
